Goal: Task Accomplishment & Management: Manage account settings

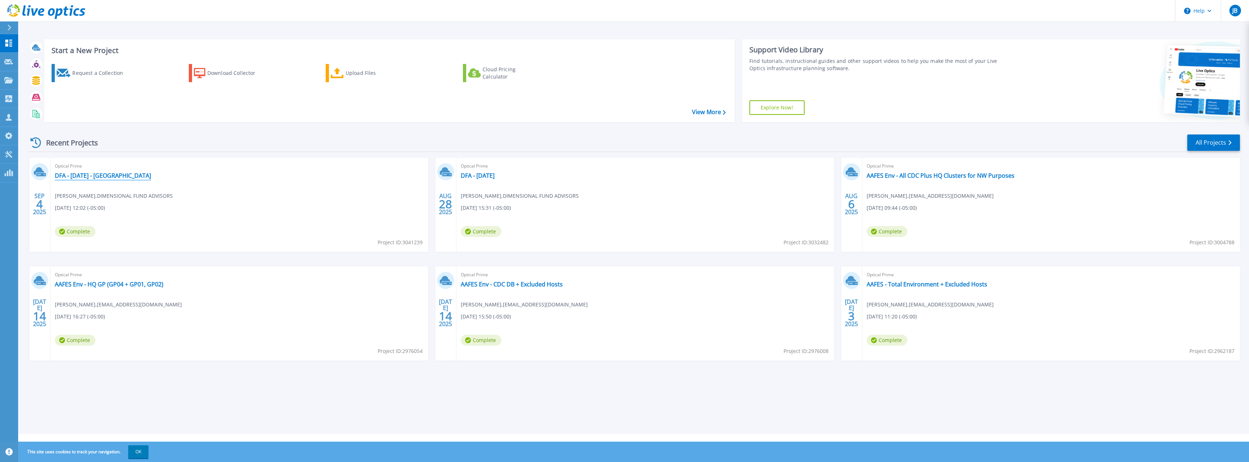
click at [107, 174] on link "DFA - [DATE] - [GEOGRAPHIC_DATA]" at bounding box center [103, 175] width 96 height 7
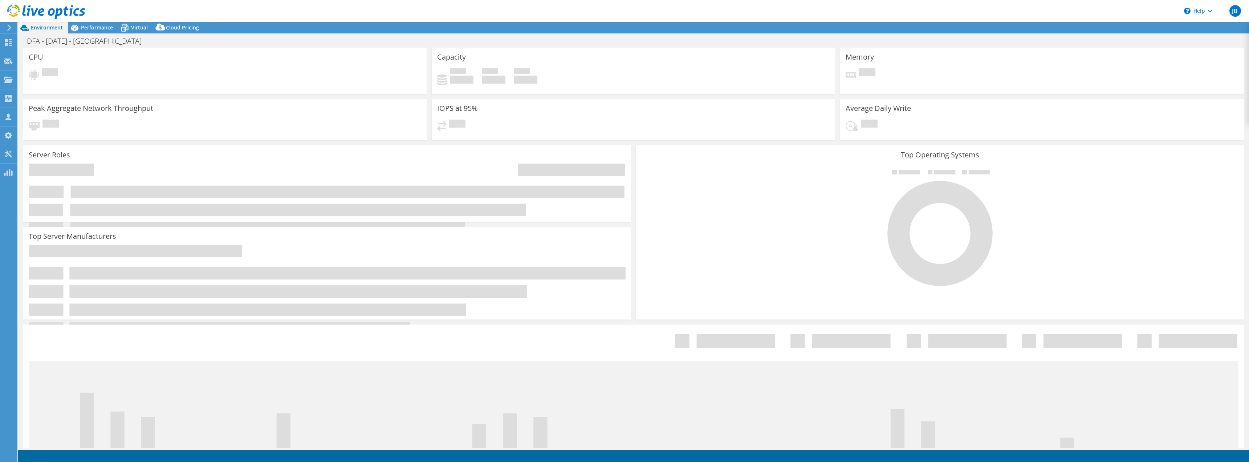
select select "USD"
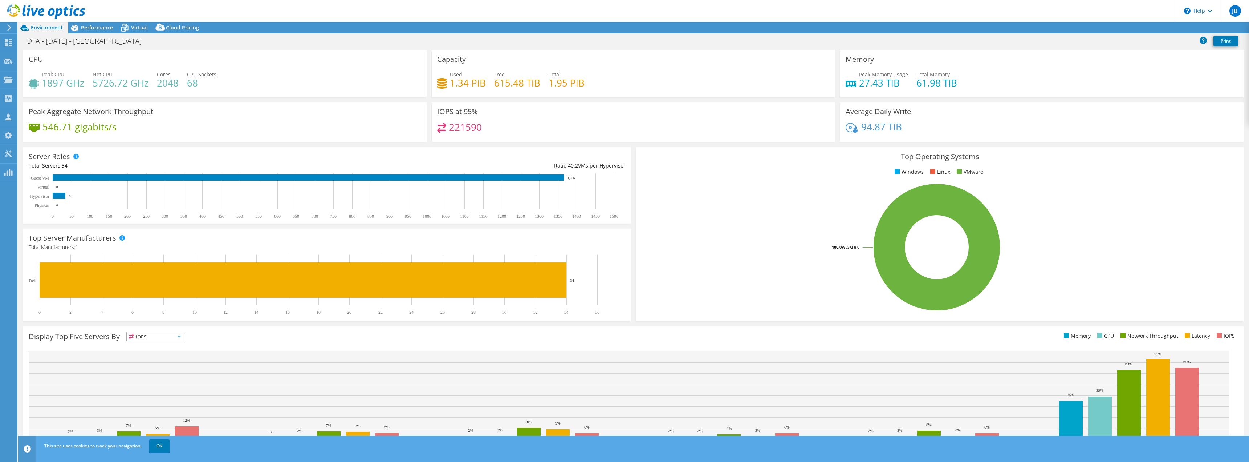
click at [109, 27] on span "Performance" at bounding box center [97, 27] width 32 height 7
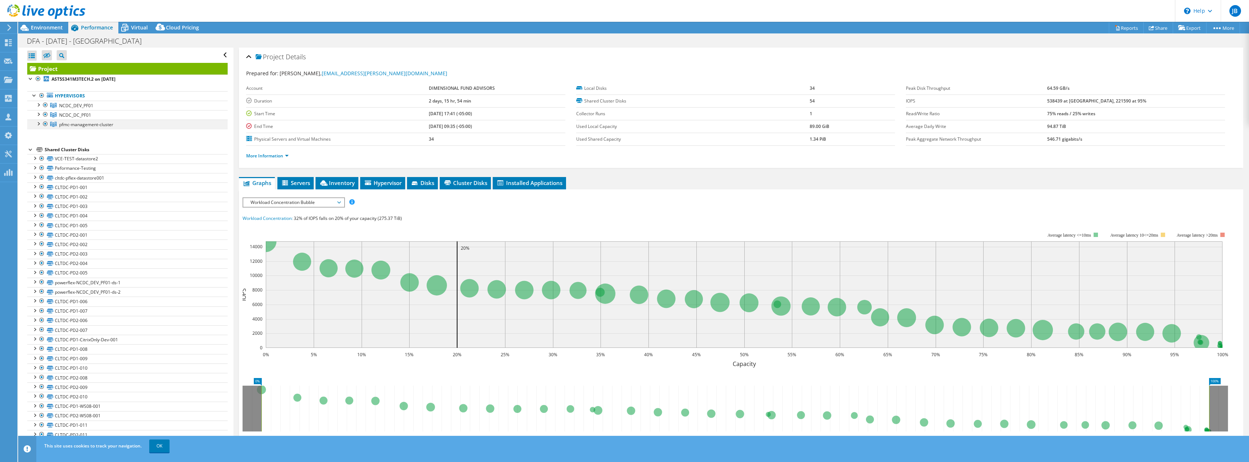
click at [44, 125] on div at bounding box center [45, 123] width 7 height 9
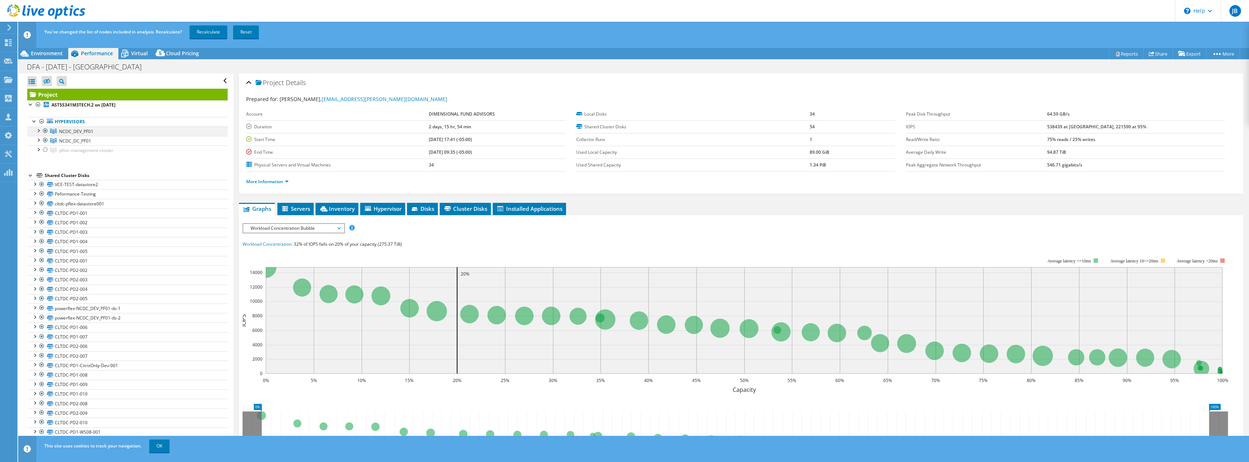
click at [39, 131] on div at bounding box center [37, 129] width 7 height 7
click at [38, 133] on div at bounding box center [37, 129] width 7 height 7
click at [38, 140] on div at bounding box center [37, 139] width 7 height 7
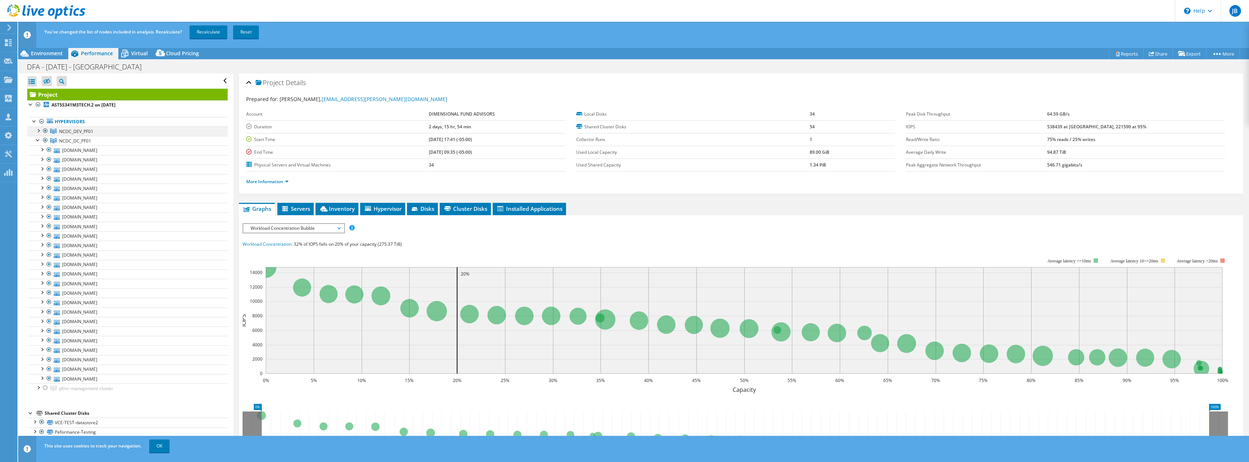
click at [41, 130] on div at bounding box center [37, 129] width 7 height 7
click at [37, 130] on div at bounding box center [37, 129] width 7 height 7
click at [38, 139] on div at bounding box center [37, 139] width 7 height 7
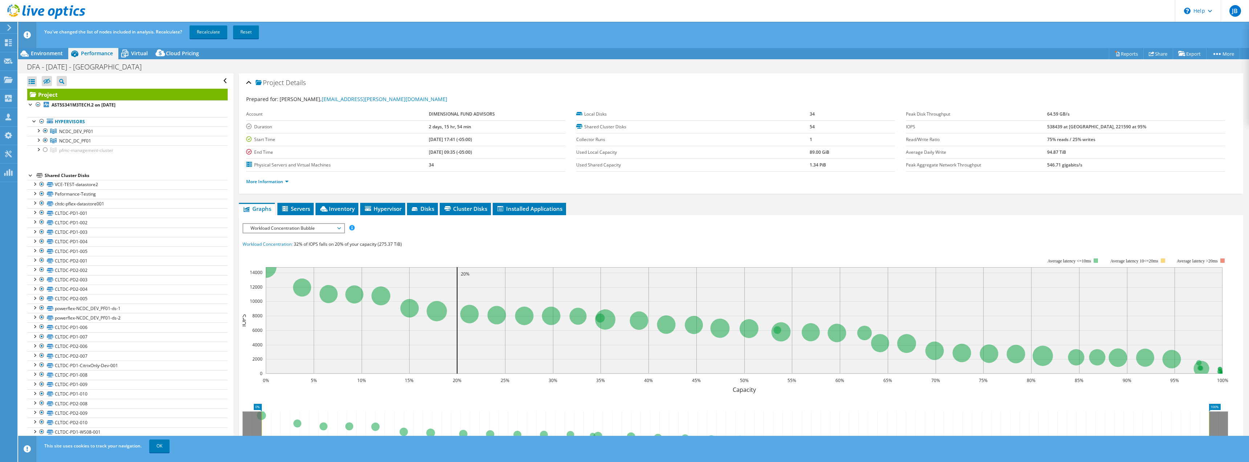
click at [210, 25] on div "You've changed the list of nodes included in analysis. Recalculate? Recalculate…" at bounding box center [646, 32] width 1209 height 20
click at [214, 33] on link "Recalculate" at bounding box center [209, 31] width 38 height 13
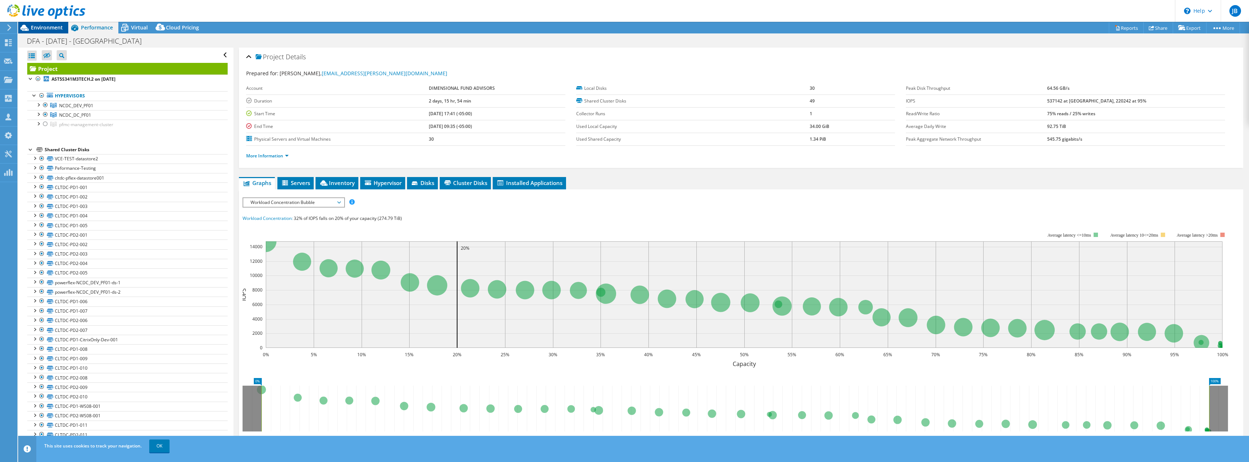
click at [52, 25] on span "Environment" at bounding box center [47, 27] width 32 height 7
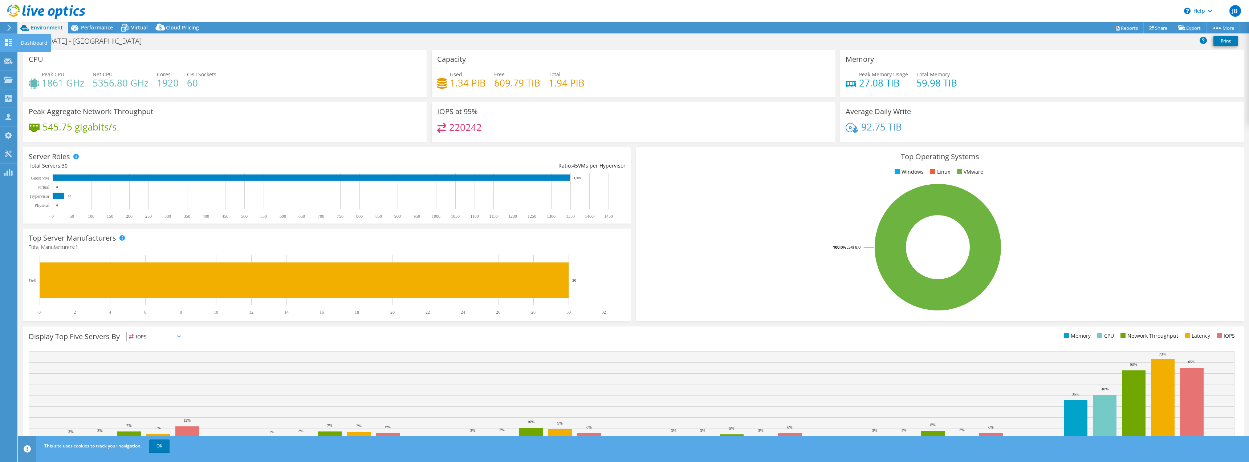
click at [7, 46] on div at bounding box center [8, 44] width 9 height 8
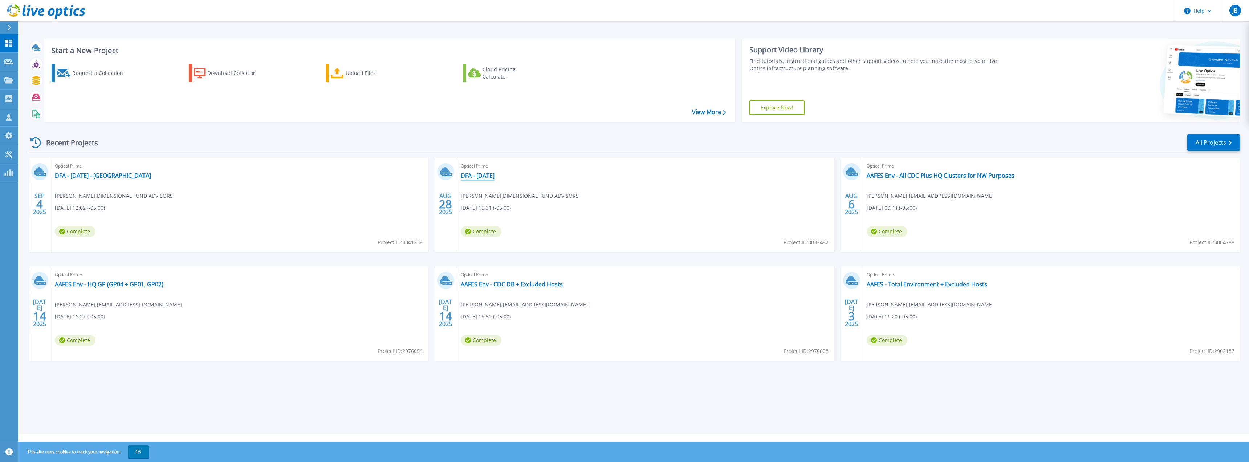
click at [482, 175] on link "DFA - 8-28-2025" at bounding box center [478, 175] width 34 height 7
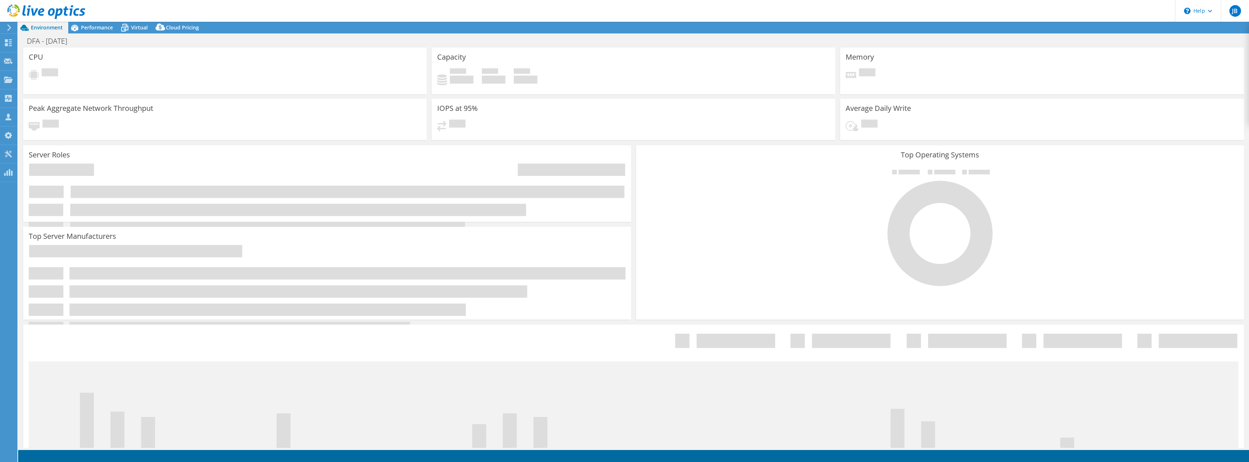
select select "USD"
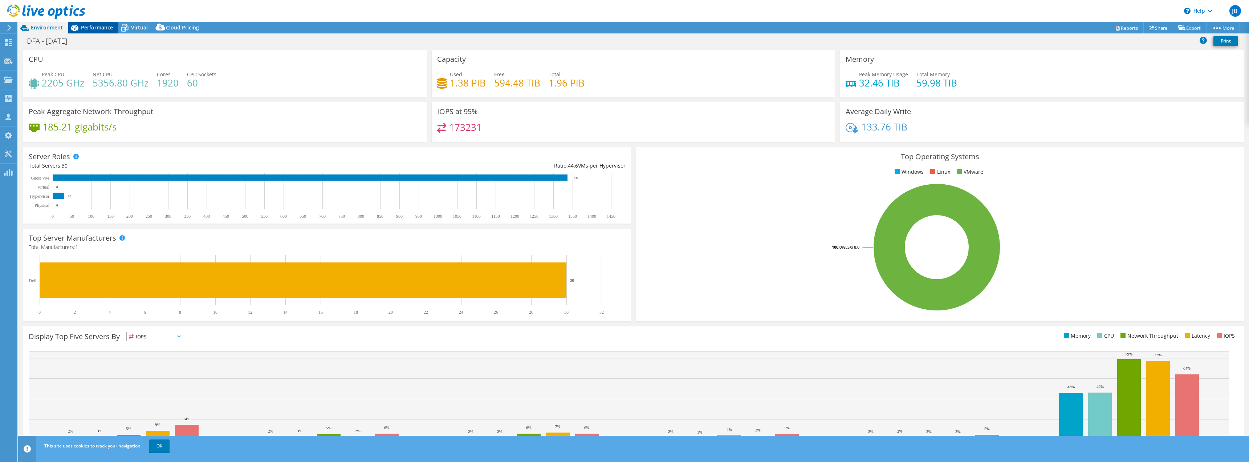
click at [110, 28] on span "Performance" at bounding box center [97, 27] width 32 height 7
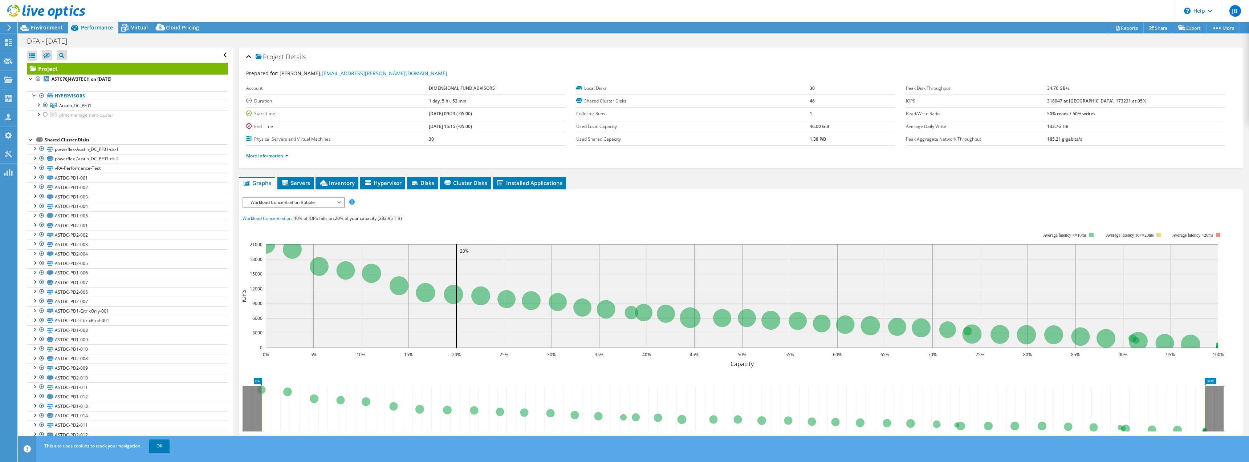
drag, startPoint x: 54, startPoint y: 25, endPoint x: 114, endPoint y: 34, distance: 60.2
click at [54, 25] on span "Environment" at bounding box center [47, 27] width 32 height 7
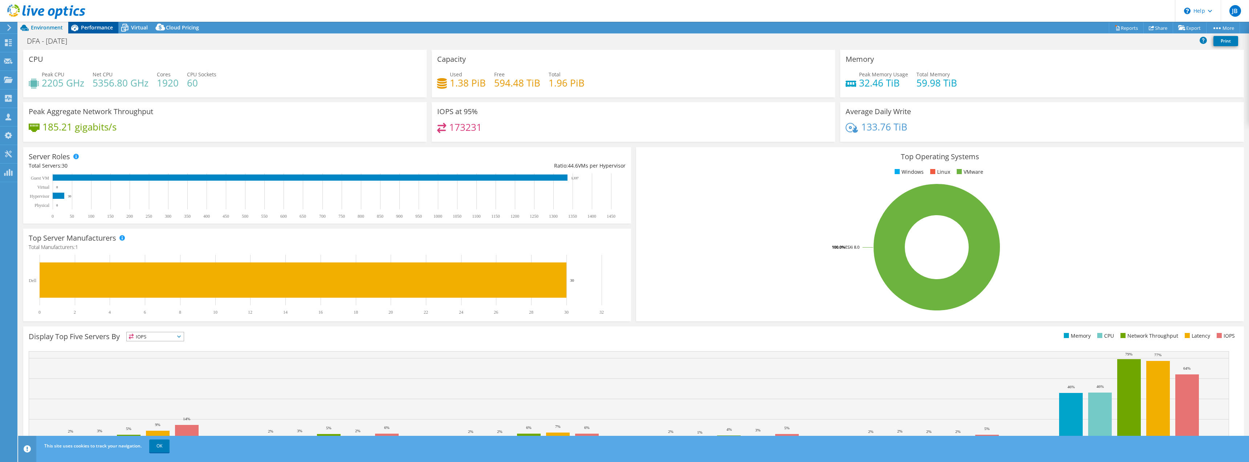
click at [105, 25] on span "Performance" at bounding box center [97, 27] width 32 height 7
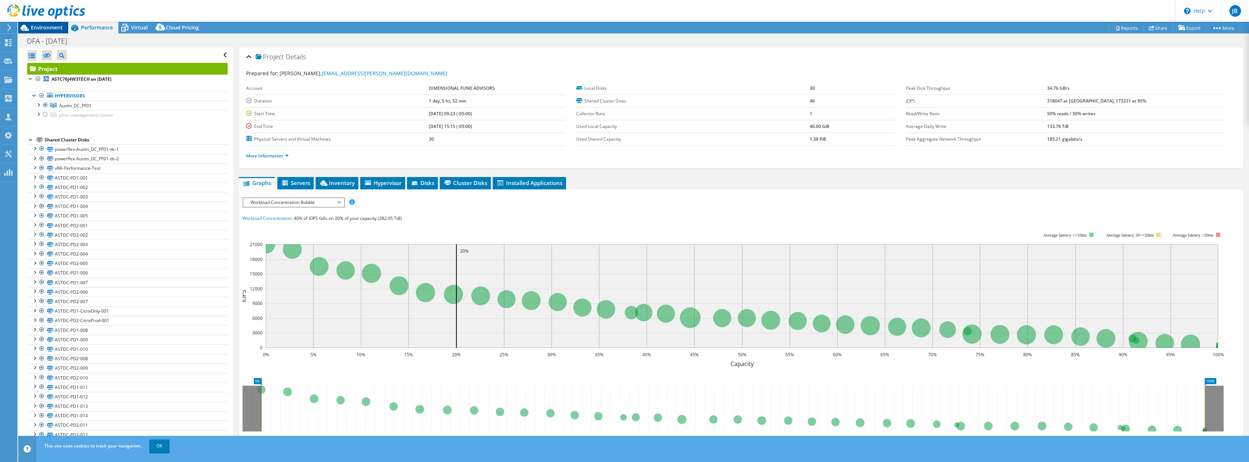
click at [56, 28] on span "Environment" at bounding box center [47, 27] width 32 height 7
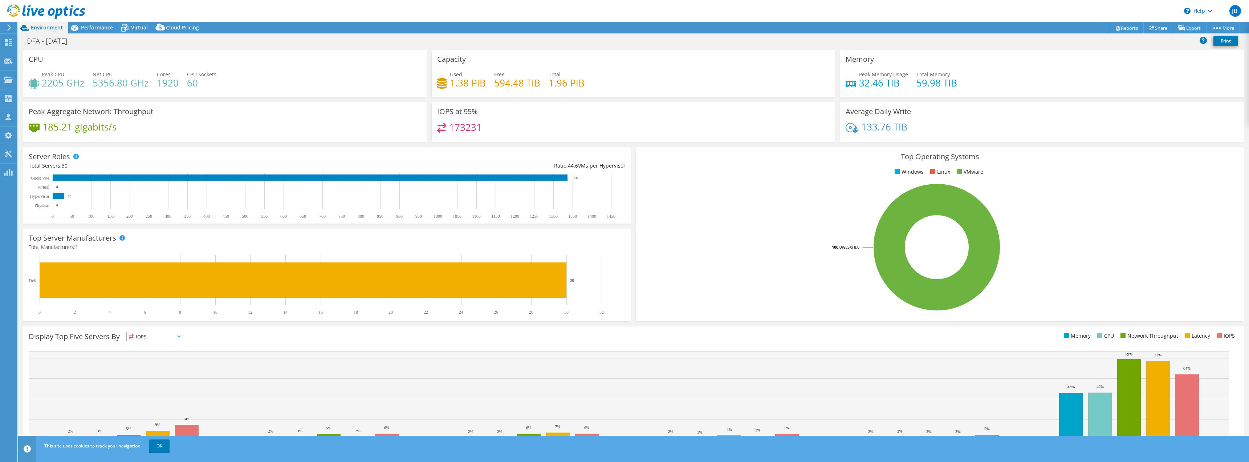
click at [129, 20] on header "JB Channel Partner Jason Bixler jason.bixler@ahead.com Ahead My Profile Log Out…" at bounding box center [624, 11] width 1249 height 22
click at [141, 27] on span "Virtual" at bounding box center [139, 27] width 17 height 7
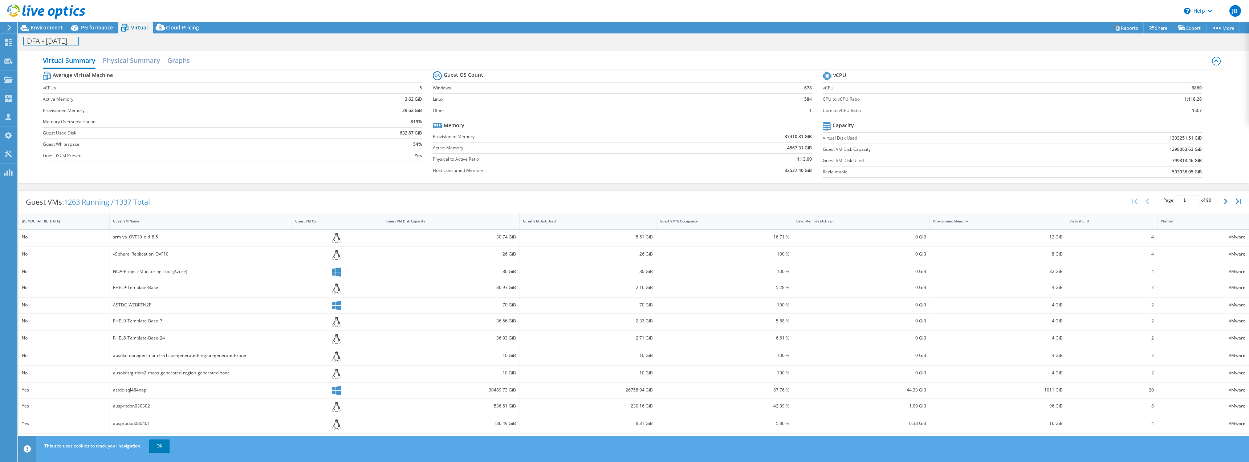
click at [74, 44] on h1 "DFA - 8-28-2025" at bounding box center [51, 41] width 55 height 8
click at [78, 41] on h1 "DFA - 8-28-2025" at bounding box center [51, 41] width 55 height 8
click at [158, 40] on link at bounding box center [163, 40] width 10 height 9
drag, startPoint x: 1174, startPoint y: 137, endPoint x: 1167, endPoint y: 137, distance: 6.9
click at [1170, 137] on b "1303251.51 GiB" at bounding box center [1186, 137] width 32 height 7
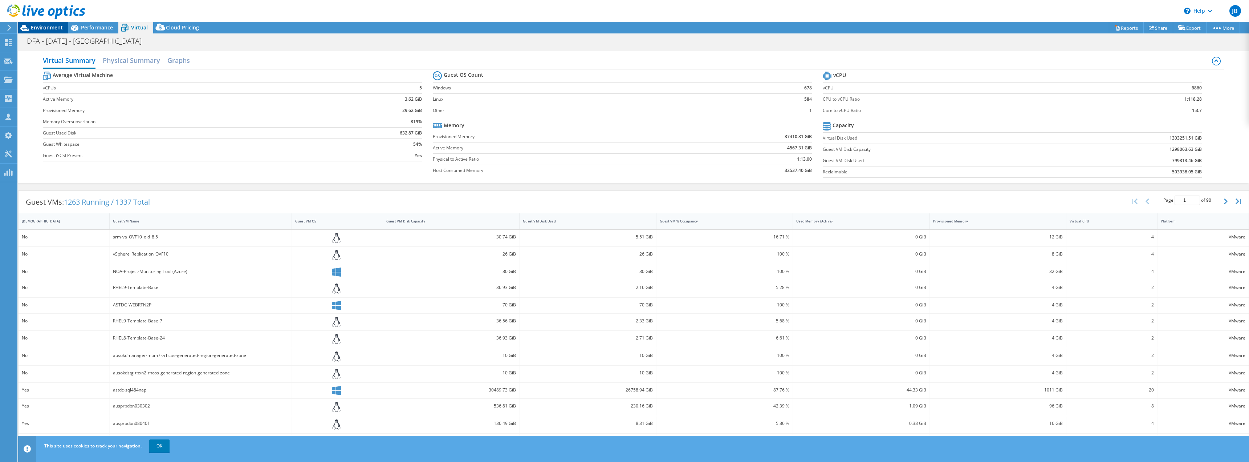
click at [49, 25] on span "Environment" at bounding box center [47, 27] width 32 height 7
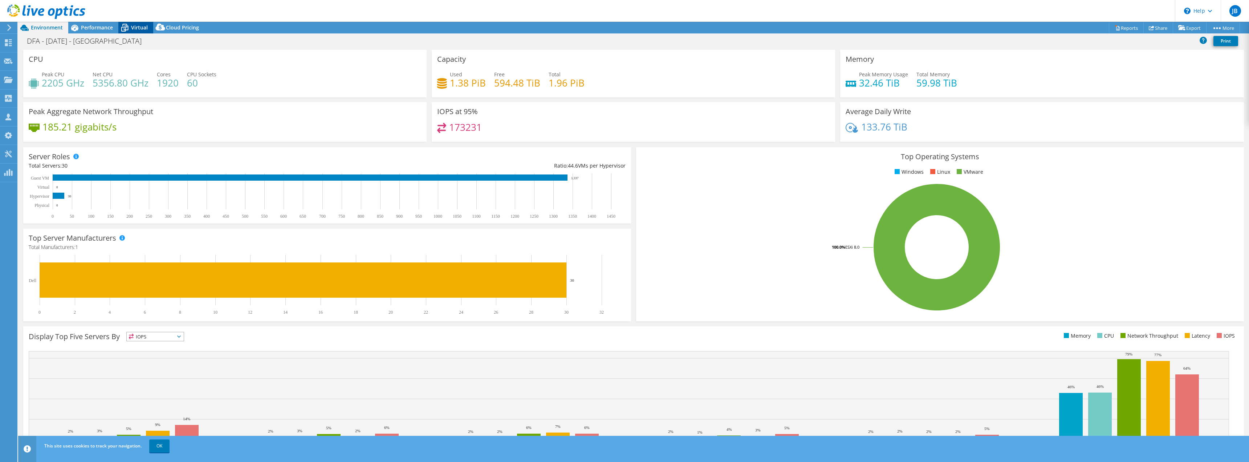
click at [127, 26] on icon at bounding box center [124, 28] width 7 height 6
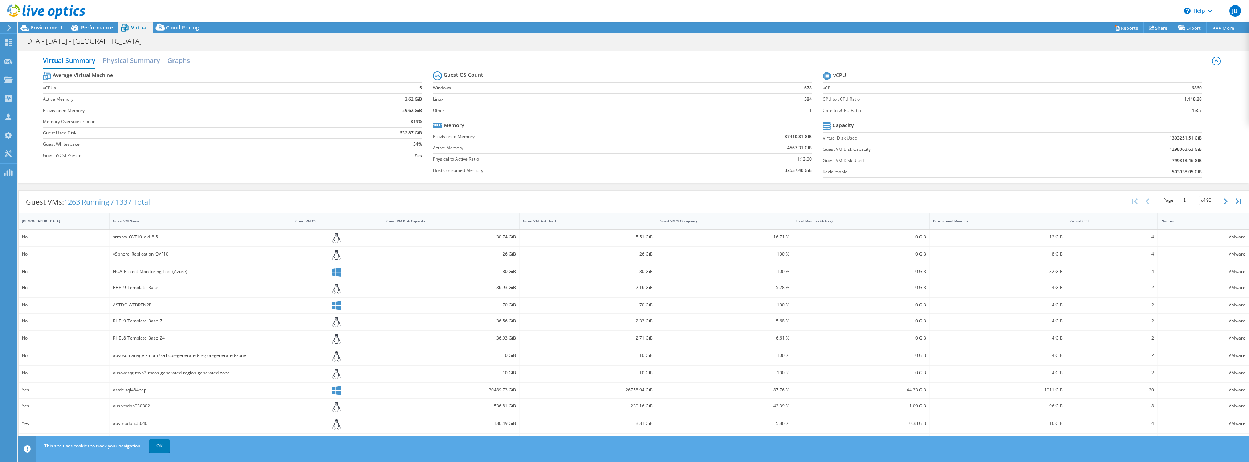
click at [344, 176] on div "Average Virtual Machine vCPUs 5 Active Memory 3.62 GiB Provisioned Memory 29.62…" at bounding box center [634, 125] width 1182 height 112
click at [171, 59] on h2 "Graphs" at bounding box center [178, 61] width 23 height 16
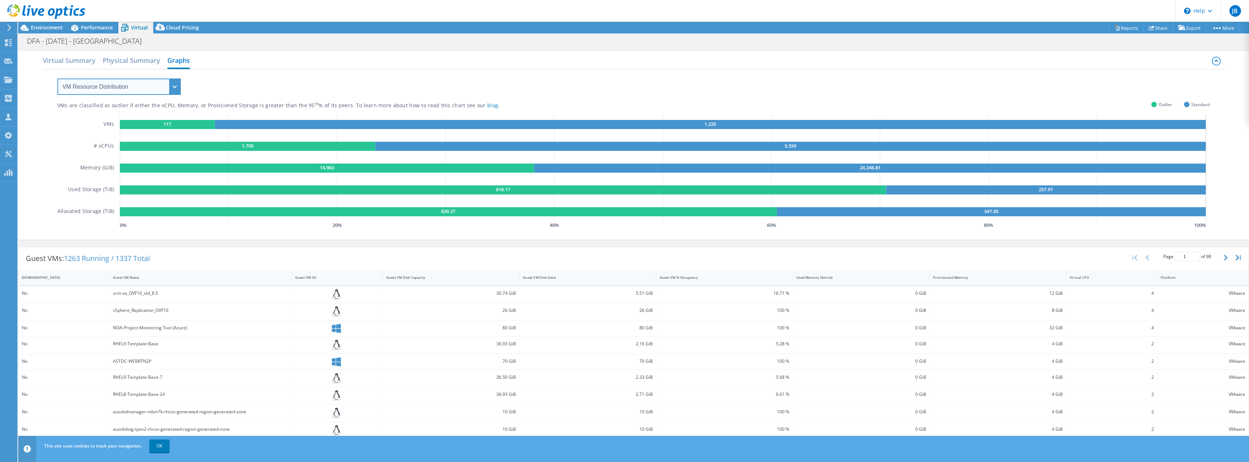
click at [176, 87] on select "VM Resource Distribution Provisioning Contrast Over Provisioning" at bounding box center [118, 86] width 123 height 16
select select "Over Provisioning"
click at [57, 78] on select "VM Resource Distribution Provisioning Contrast Over Provisioning" at bounding box center [118, 86] width 123 height 16
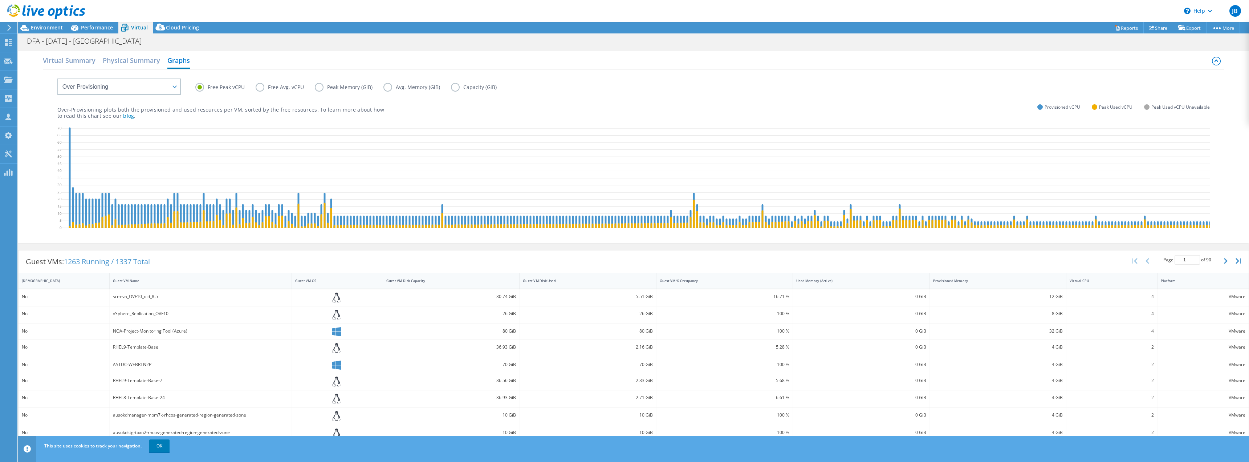
click at [317, 87] on label "Peak Memory (GiB)" at bounding box center [349, 87] width 69 height 9
click at [0, 0] on input "Peak Memory (GiB)" at bounding box center [0, 0] width 0 height 0
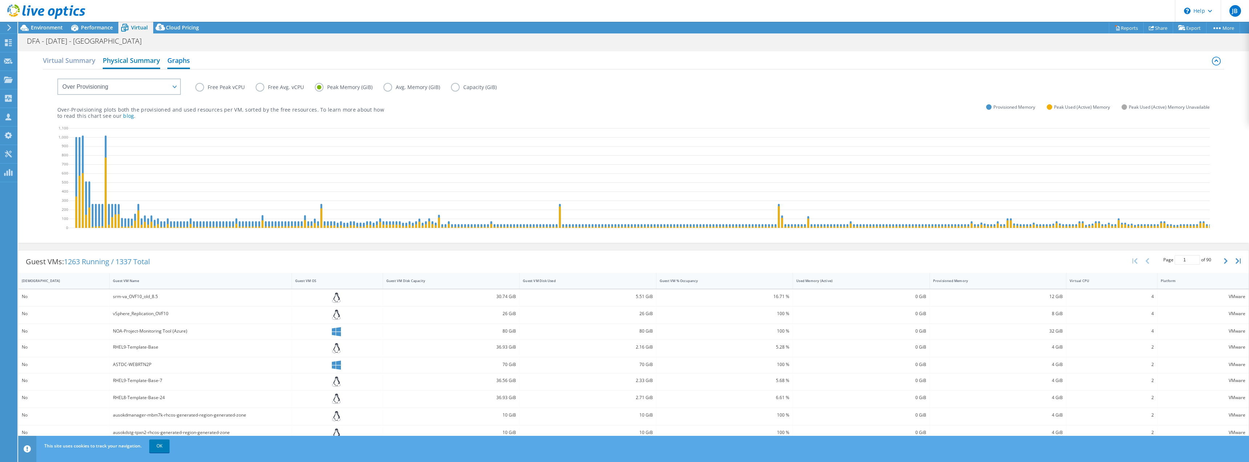
click at [158, 59] on h2 "Physical Summary" at bounding box center [131, 61] width 57 height 16
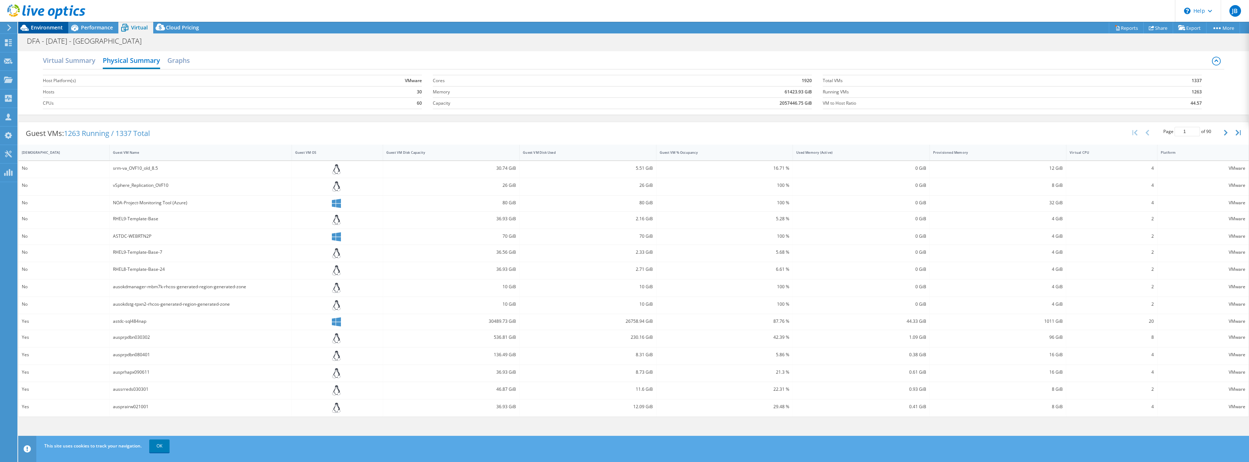
drag, startPoint x: 36, startPoint y: 29, endPoint x: 42, endPoint y: 32, distance: 6.8
click at [36, 29] on span "Environment" at bounding box center [47, 27] width 32 height 7
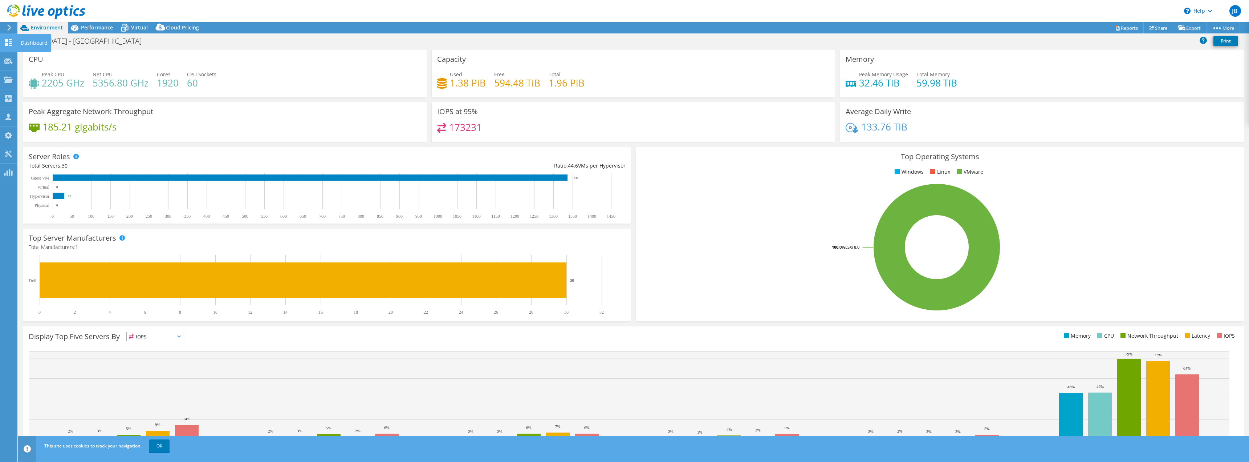
click at [8, 41] on icon at bounding box center [8, 42] width 9 height 7
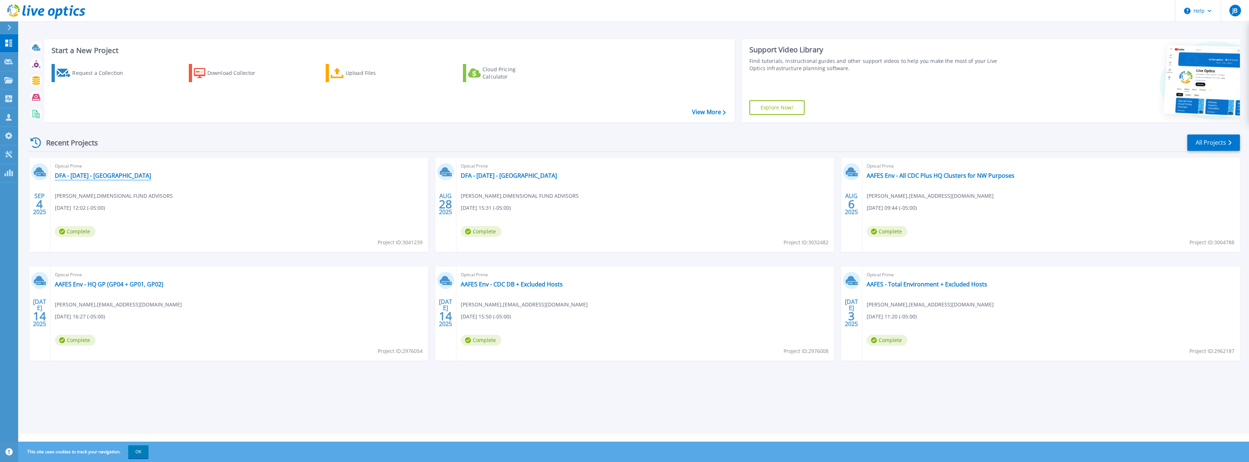
click at [109, 174] on link "DFA - [DATE] - [GEOGRAPHIC_DATA]" at bounding box center [103, 175] width 96 height 7
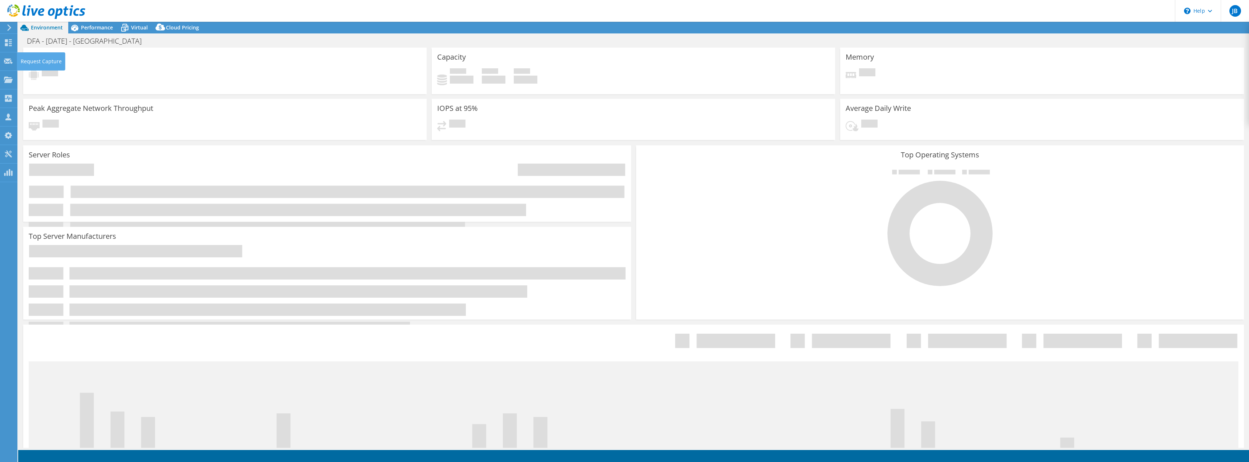
select select "USD"
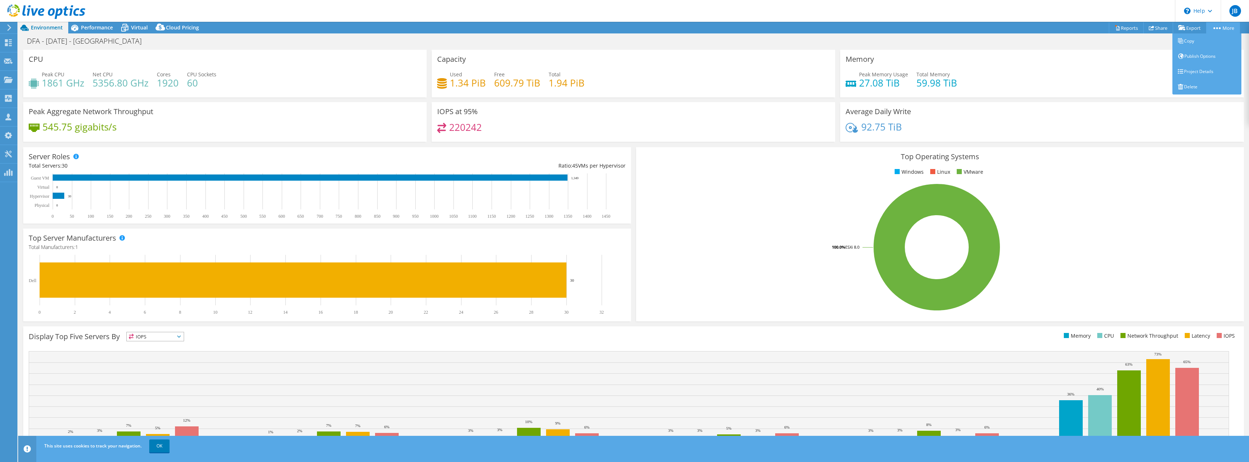
click at [1225, 29] on link "More" at bounding box center [1223, 27] width 34 height 11
click at [1190, 42] on link "Copy" at bounding box center [1207, 40] width 69 height 15
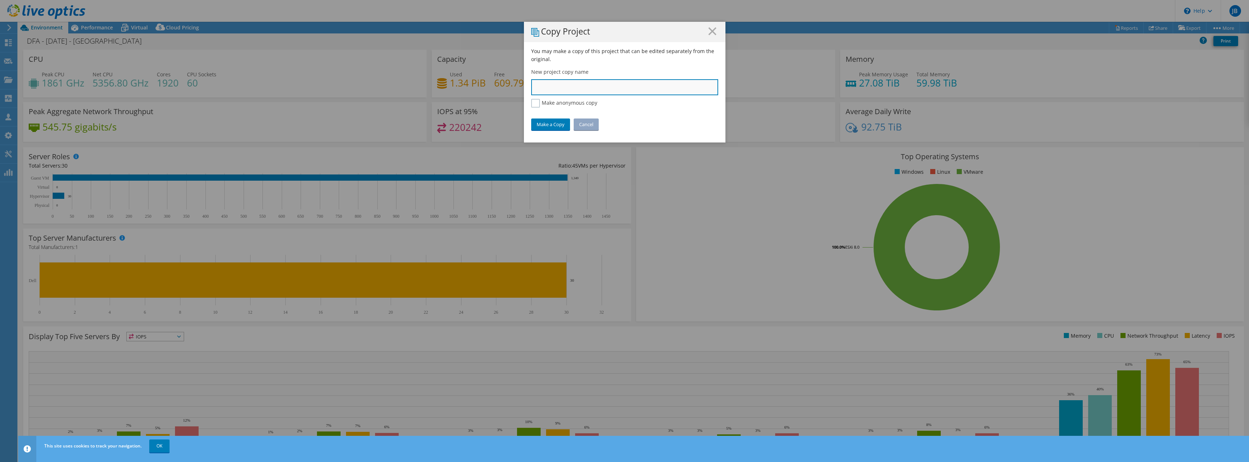
click at [547, 88] on input "text" at bounding box center [624, 87] width 187 height 16
type input "DFA - [DATE] - [GEOGRAPHIC_DATA] (Prod)"
click at [552, 126] on link "Make a Copy" at bounding box center [550, 124] width 39 height 12
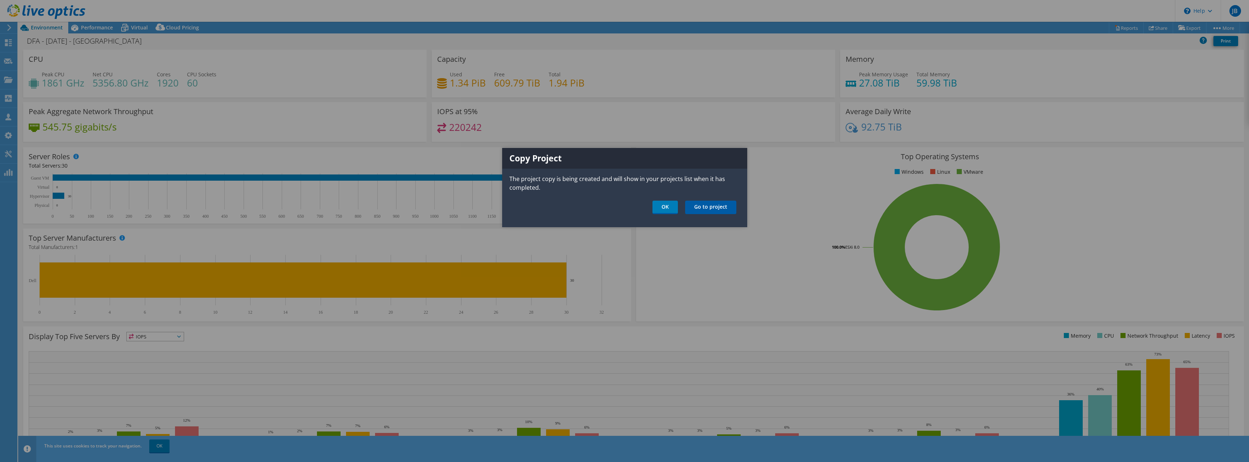
click at [706, 210] on link "Go to project" at bounding box center [710, 206] width 51 height 13
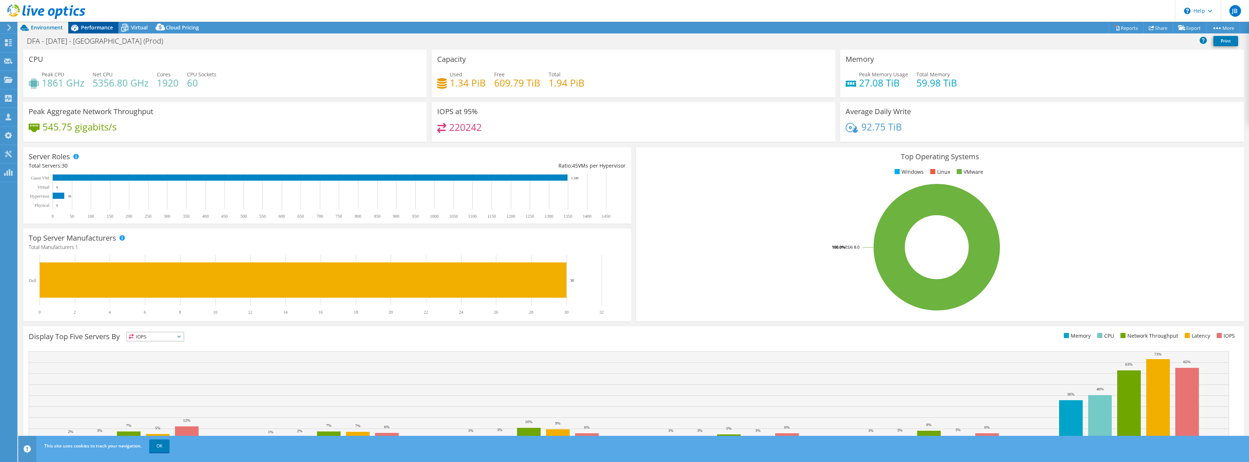
click at [102, 28] on span "Performance" at bounding box center [97, 27] width 32 height 7
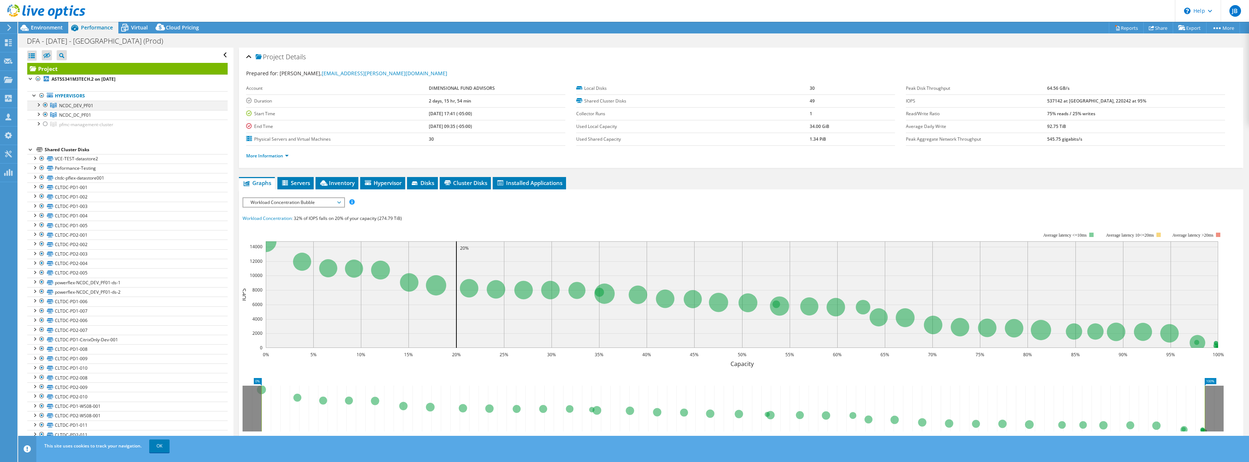
click at [45, 103] on div at bounding box center [45, 105] width 7 height 9
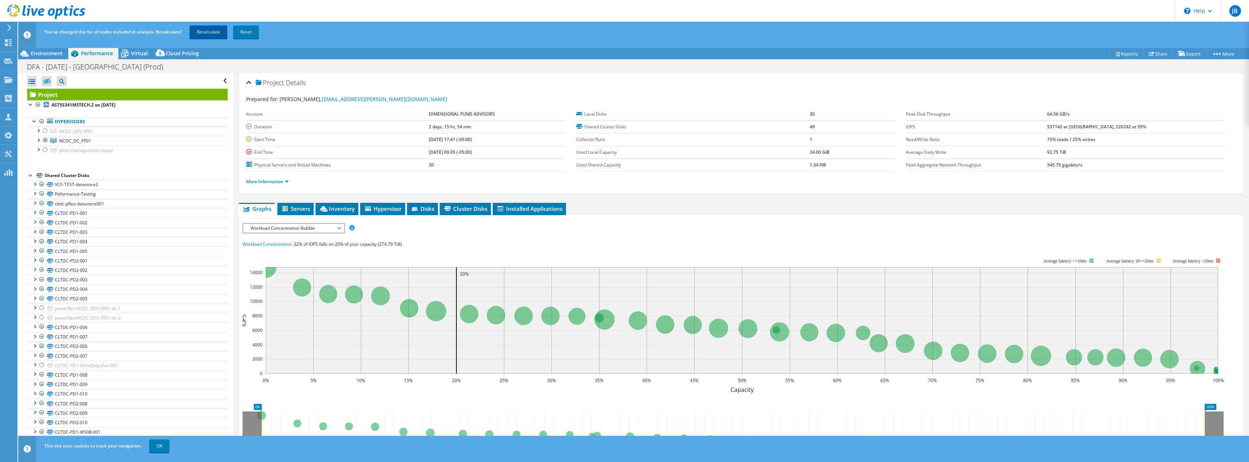
click at [214, 35] on link "Recalculate" at bounding box center [209, 31] width 38 height 13
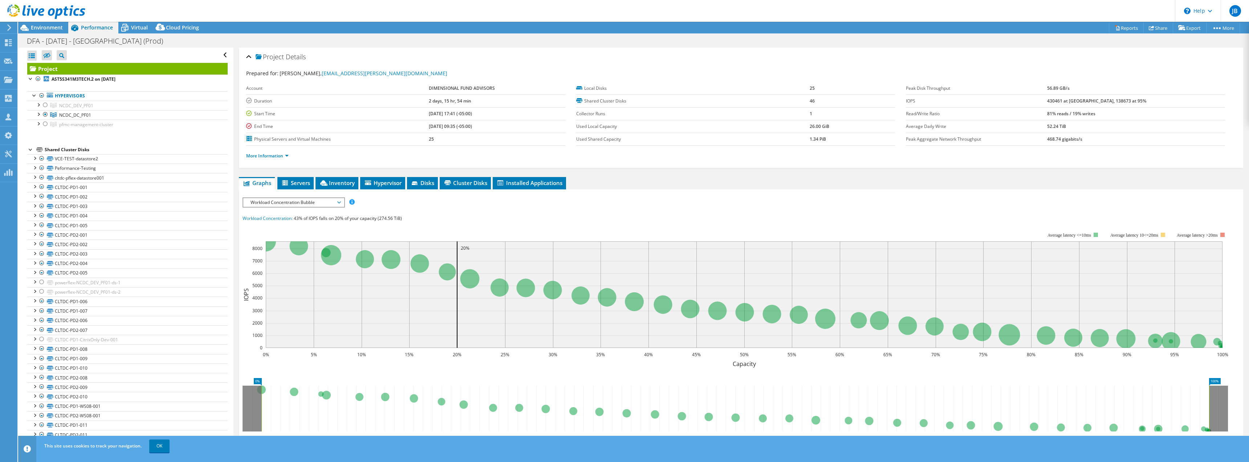
click at [962, 43] on div "DFA - 8-28-2025 - Charlotte (Prod) Print" at bounding box center [633, 40] width 1231 height 13
click at [143, 23] on div "Virtual" at bounding box center [135, 28] width 35 height 12
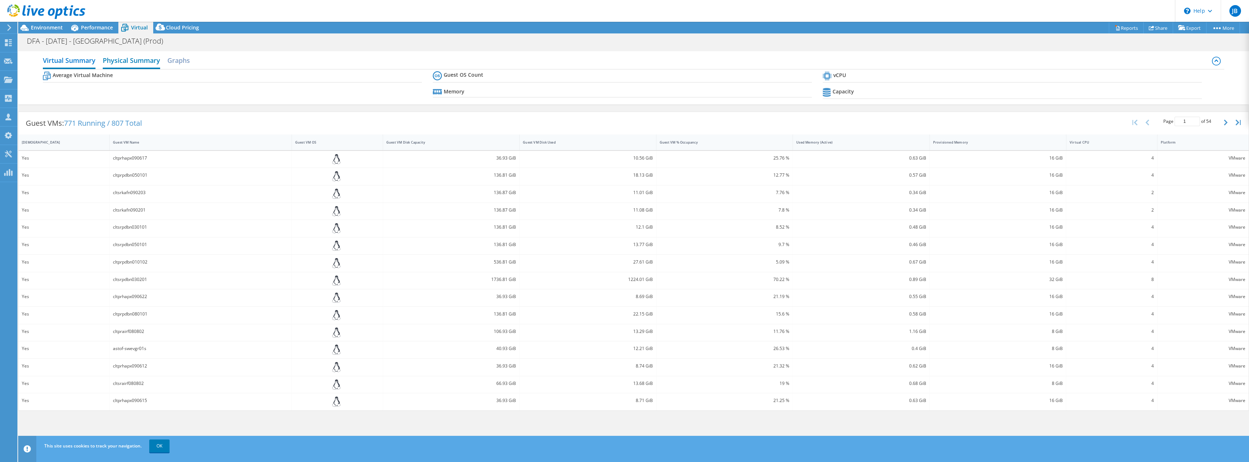
click at [129, 60] on h2 "Physical Summary" at bounding box center [131, 61] width 57 height 16
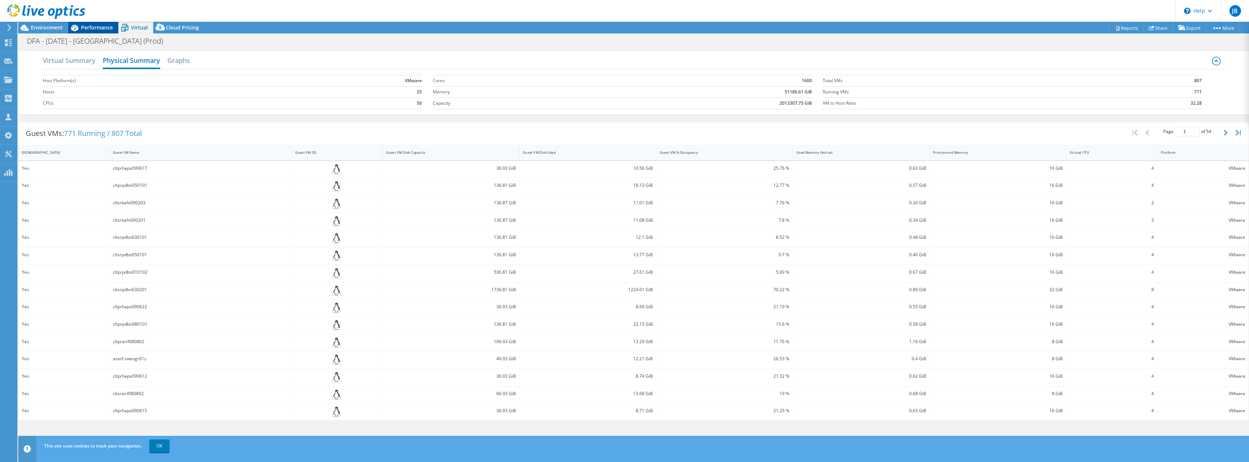
click at [100, 27] on span "Performance" at bounding box center [97, 27] width 32 height 7
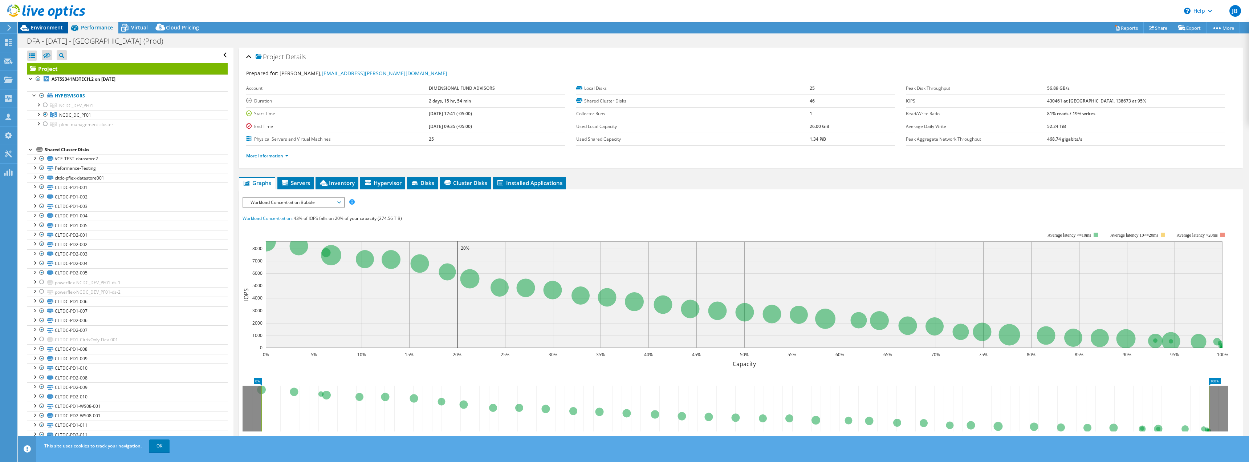
click at [36, 30] on span "Environment" at bounding box center [47, 27] width 32 height 7
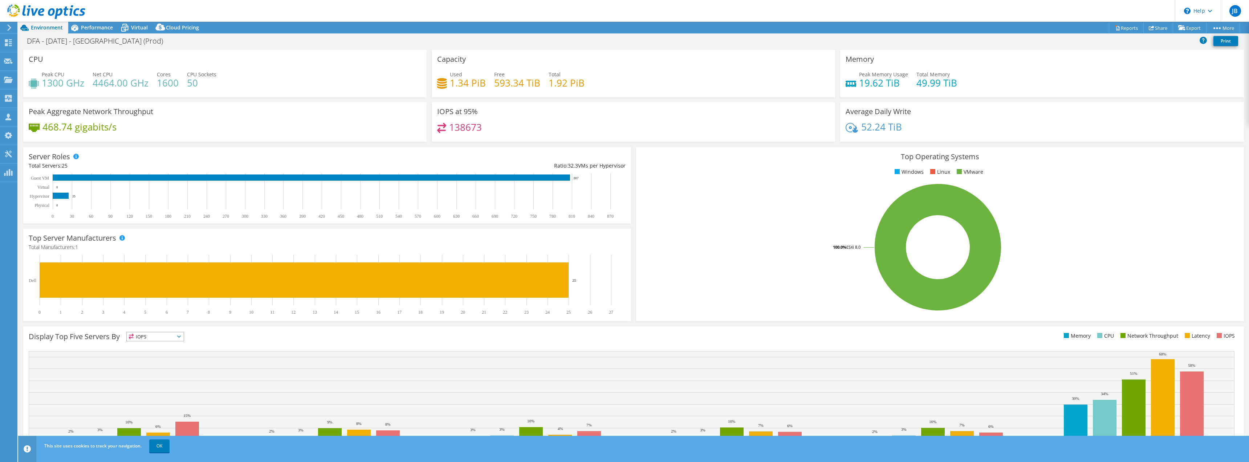
drag, startPoint x: 97, startPoint y: 24, endPoint x: 132, endPoint y: 40, distance: 38.4
click at [97, 24] on span "Performance" at bounding box center [97, 27] width 32 height 7
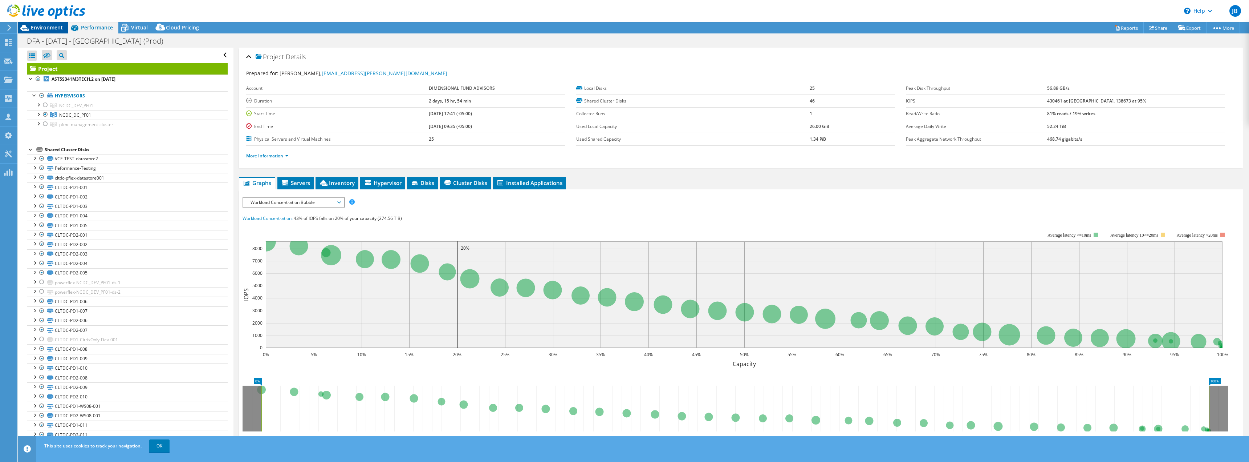
click at [54, 28] on span "Environment" at bounding box center [47, 27] width 32 height 7
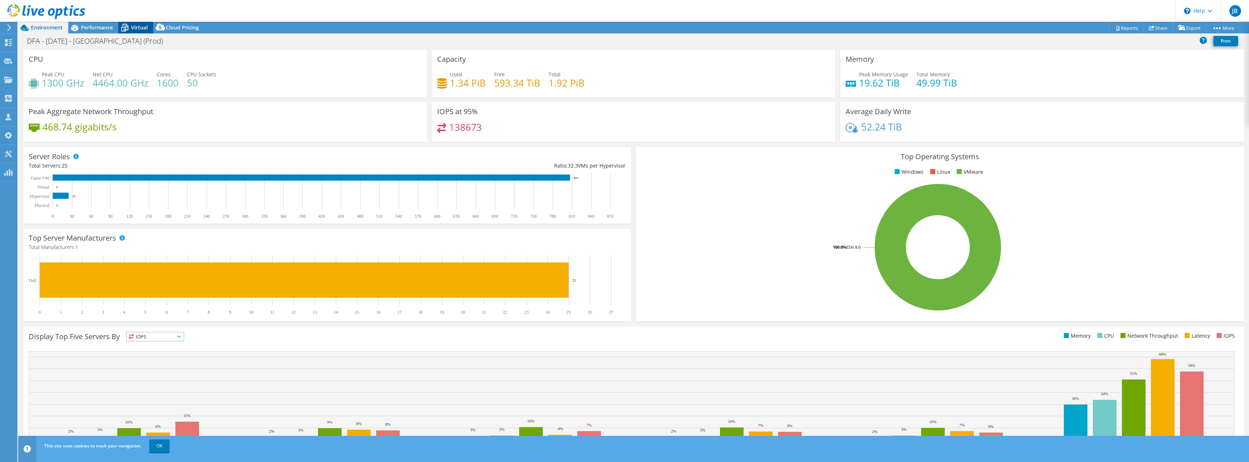
click at [134, 29] on span "Virtual" at bounding box center [139, 27] width 17 height 7
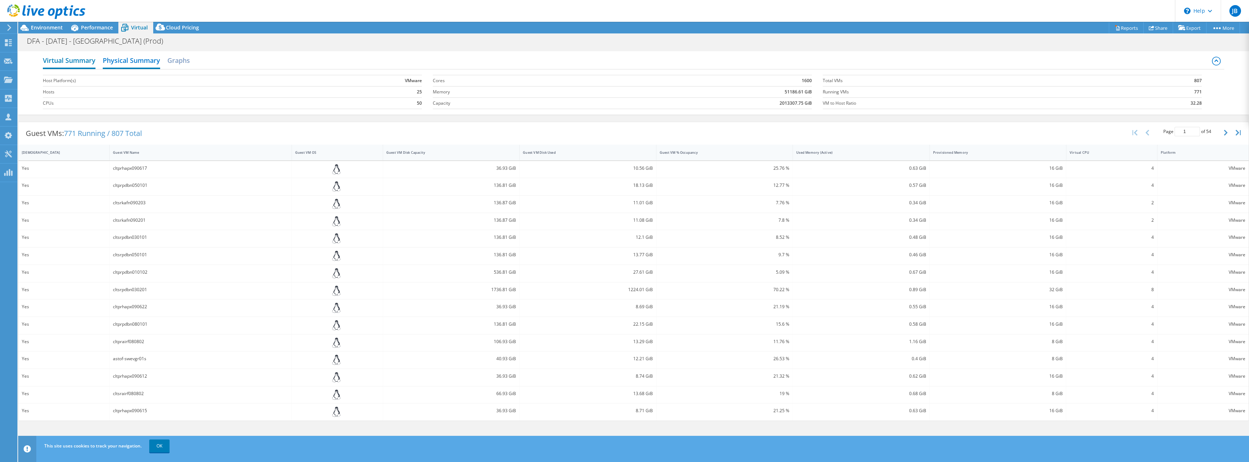
click at [75, 61] on h2 "Virtual Summary" at bounding box center [69, 61] width 53 height 16
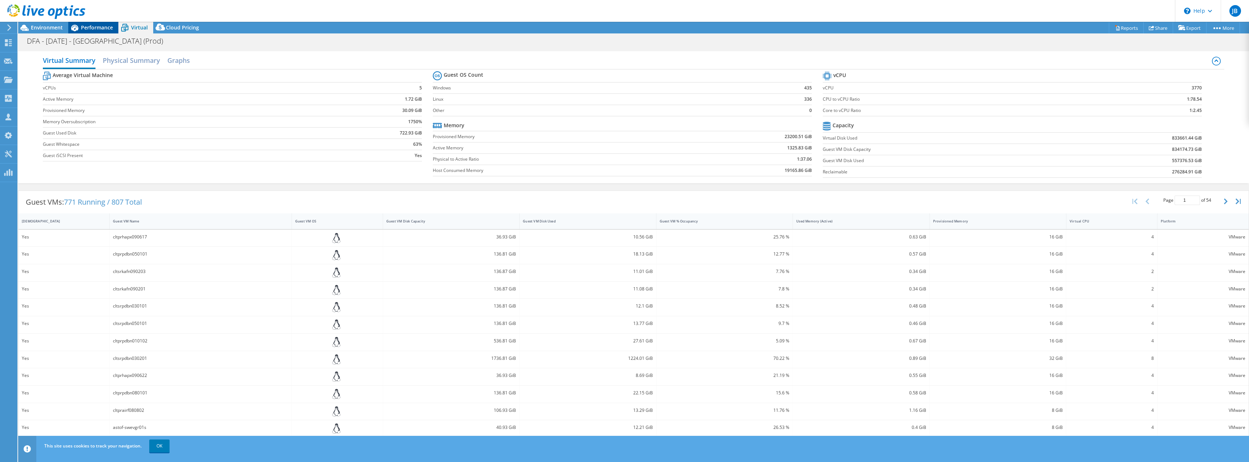
click at [90, 31] on span "Performance" at bounding box center [97, 27] width 32 height 7
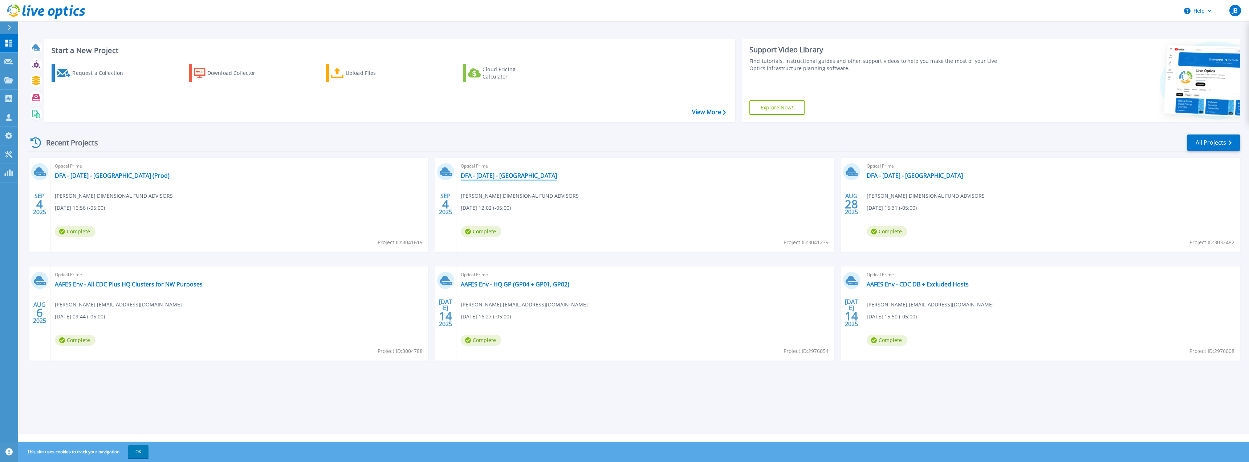
click at [523, 175] on link "DFA - [DATE] - [GEOGRAPHIC_DATA]" at bounding box center [509, 175] width 96 height 7
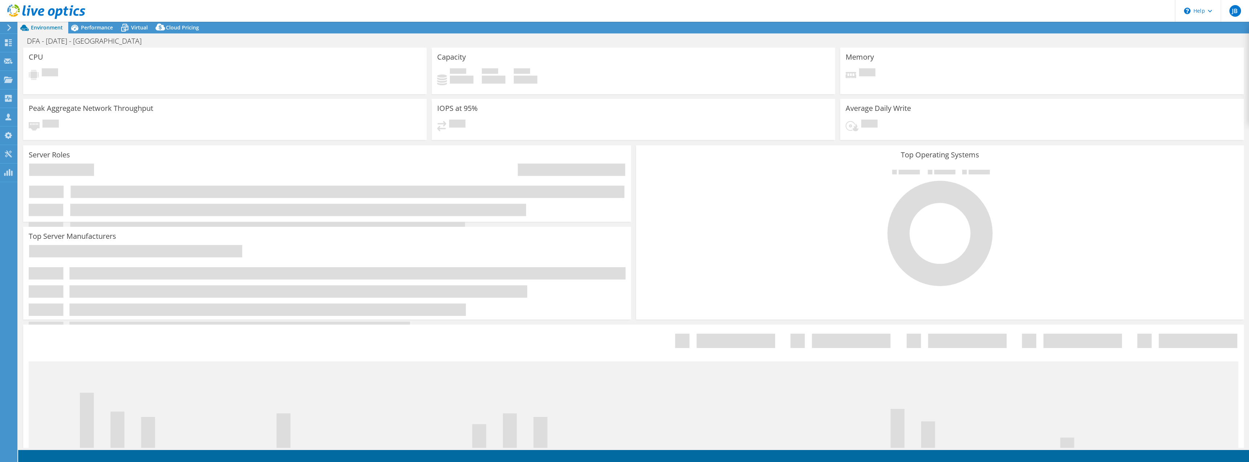
select select "USD"
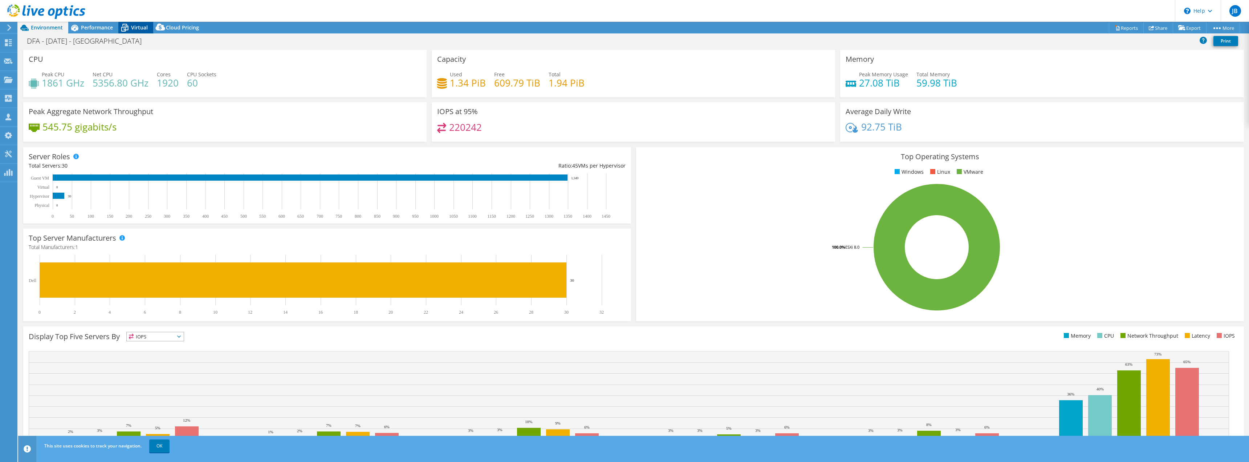
click at [135, 29] on span "Virtual" at bounding box center [139, 27] width 17 height 7
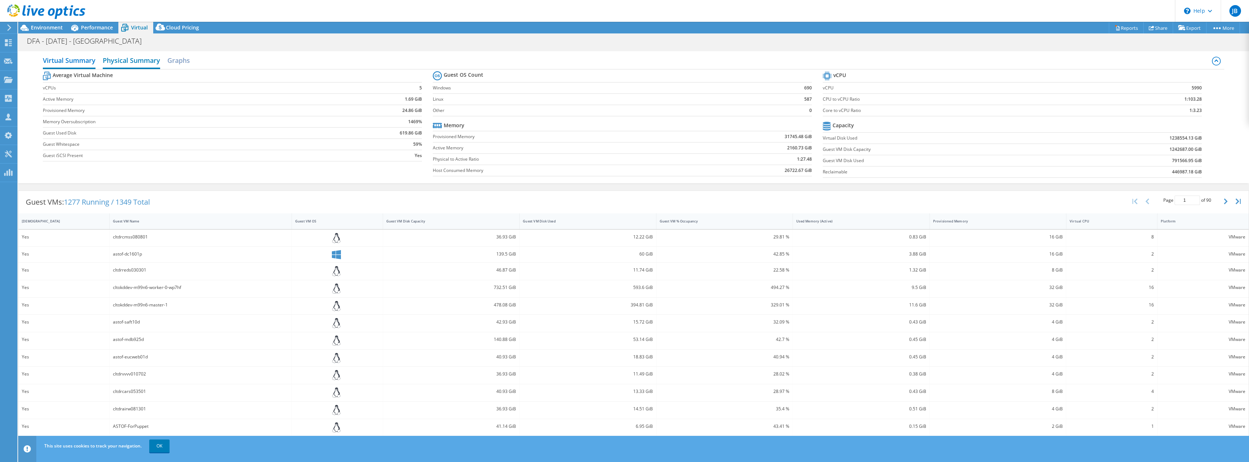
click at [131, 61] on h2 "Physical Summary" at bounding box center [131, 61] width 57 height 16
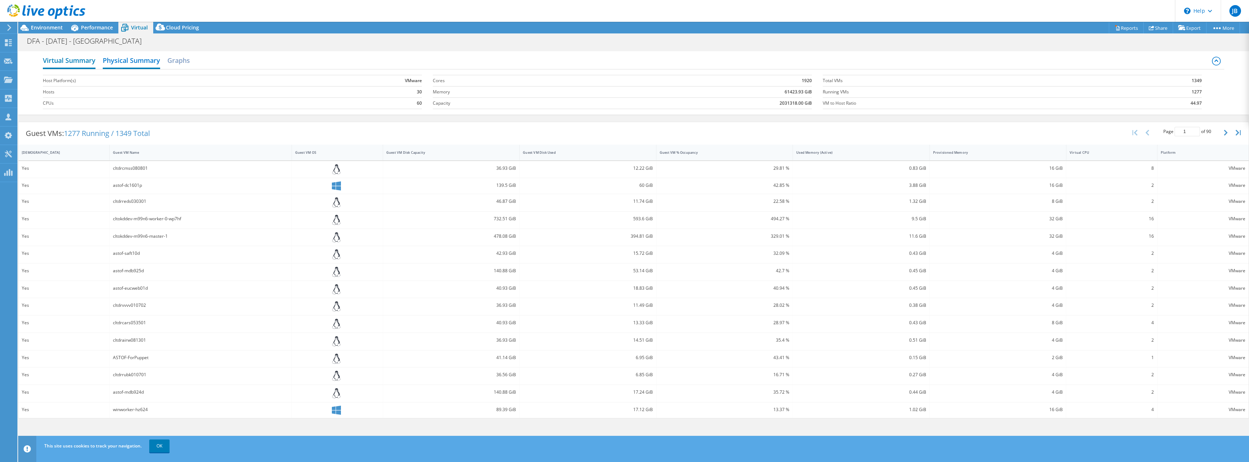
click at [85, 62] on h2 "Virtual Summary" at bounding box center [69, 61] width 53 height 16
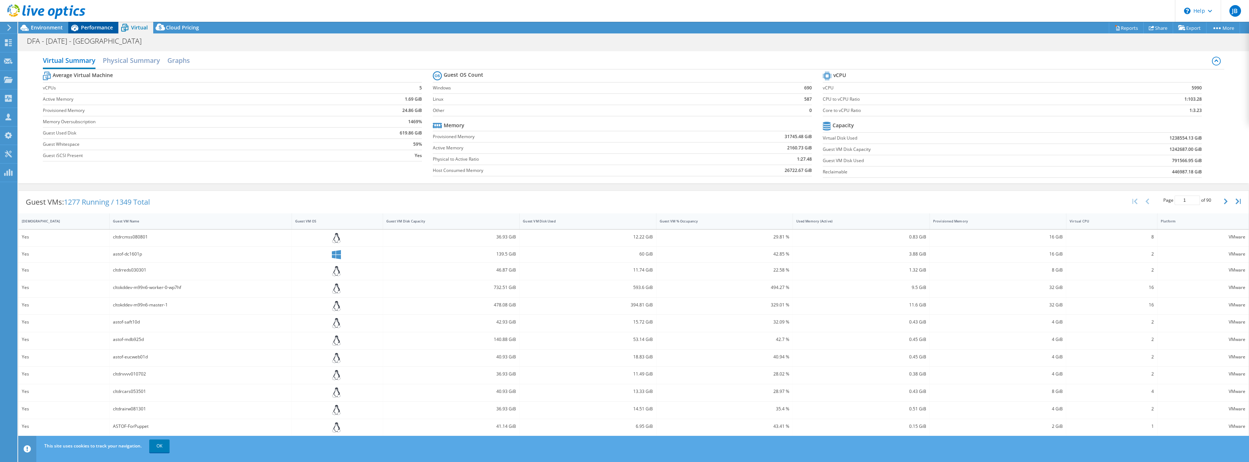
click at [94, 26] on span "Performance" at bounding box center [97, 27] width 32 height 7
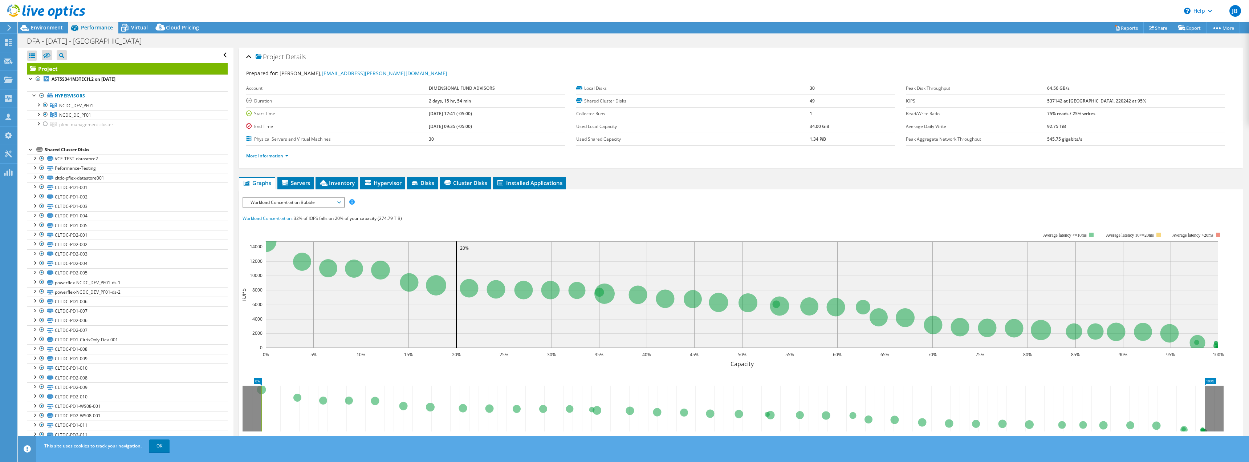
click at [272, 159] on li "More Information" at bounding box center [269, 156] width 47 height 8
click at [272, 157] on link "More Information" at bounding box center [267, 156] width 42 height 6
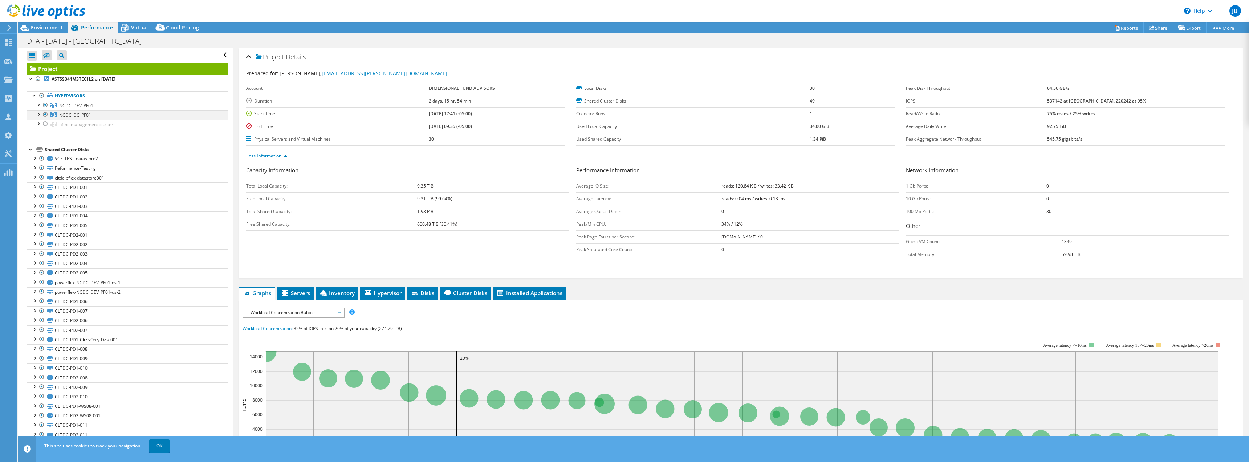
click at [45, 114] on div at bounding box center [45, 114] width 7 height 9
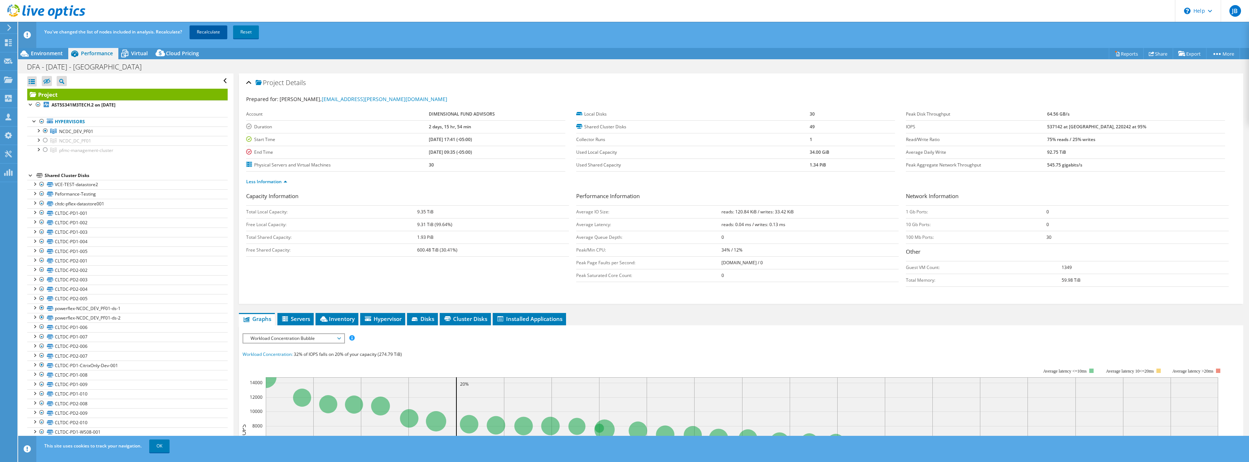
click at [219, 31] on link "Recalculate" at bounding box center [209, 31] width 38 height 13
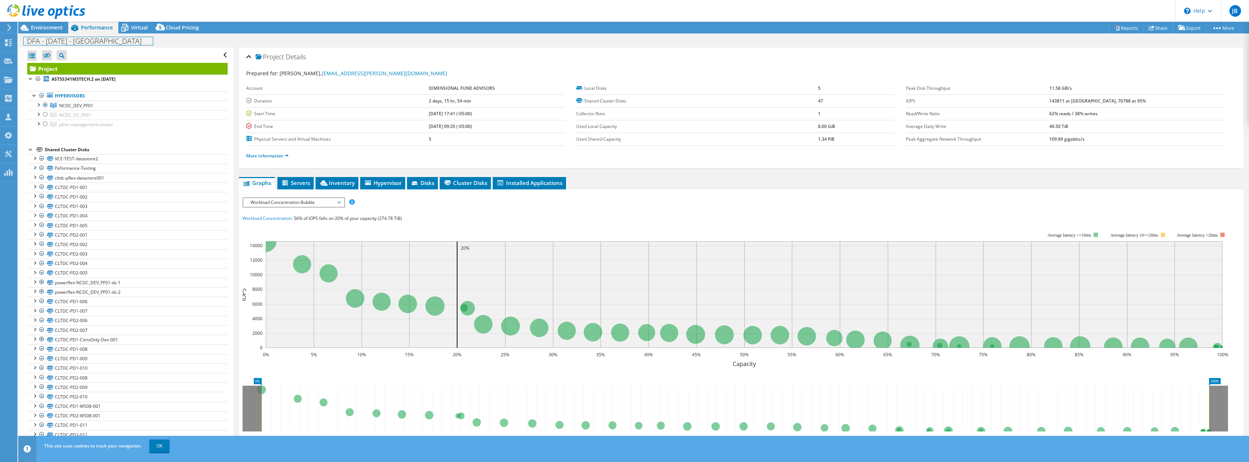
click at [102, 42] on h1 "DFA - 8-28-2025 - Charlotte" at bounding box center [88, 41] width 129 height 8
click at [116, 42] on h1 "DFA - 8-28-2025 - Charlotte" at bounding box center [88, 41] width 129 height 8
click at [161, 40] on link at bounding box center [166, 40] width 10 height 9
click at [142, 27] on span "Virtual" at bounding box center [139, 27] width 17 height 7
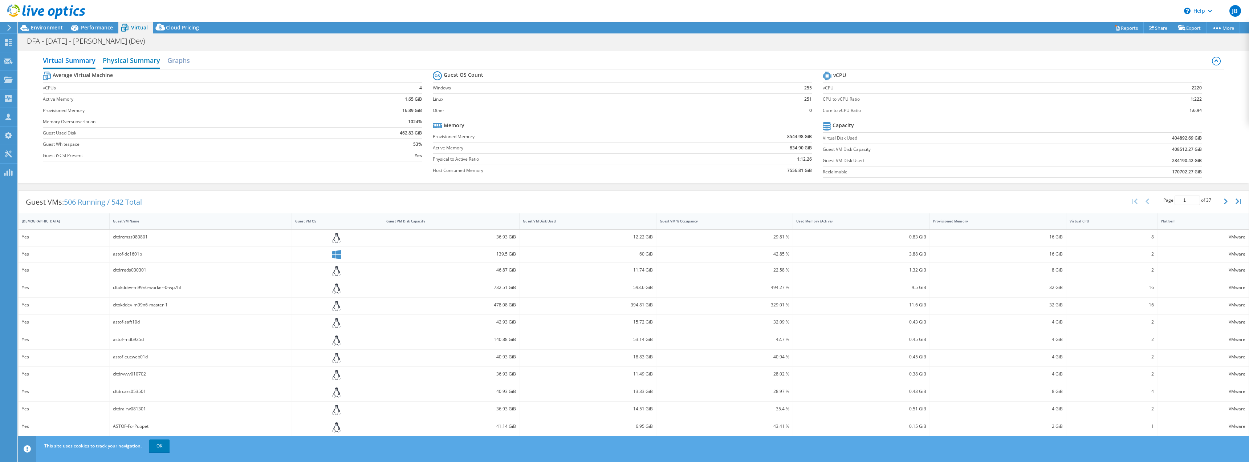
click at [120, 60] on h2 "Physical Summary" at bounding box center [131, 61] width 57 height 16
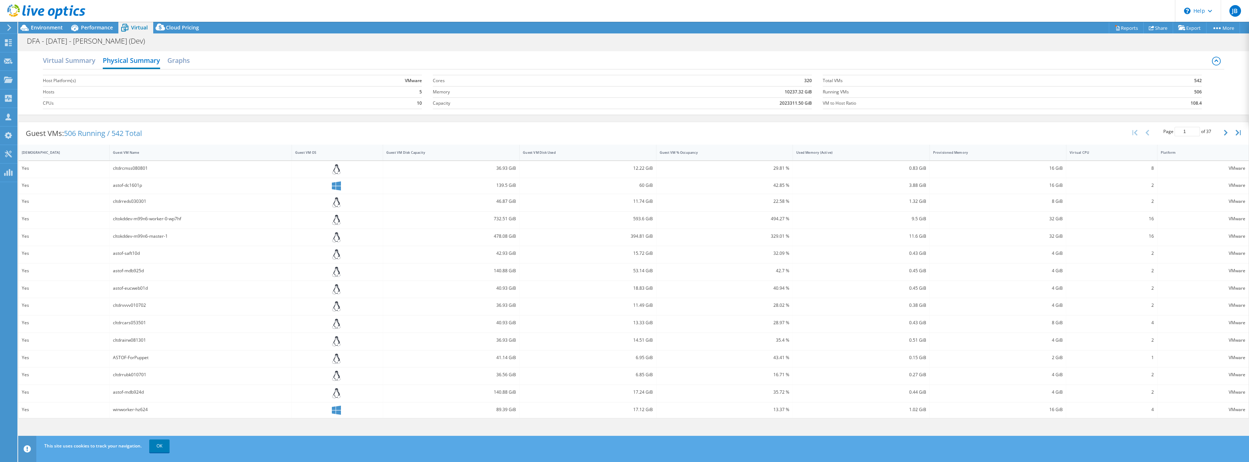
drag, startPoint x: 50, startPoint y: 28, endPoint x: 133, endPoint y: 49, distance: 85.1
click at [50, 28] on span "Environment" at bounding box center [47, 27] width 32 height 7
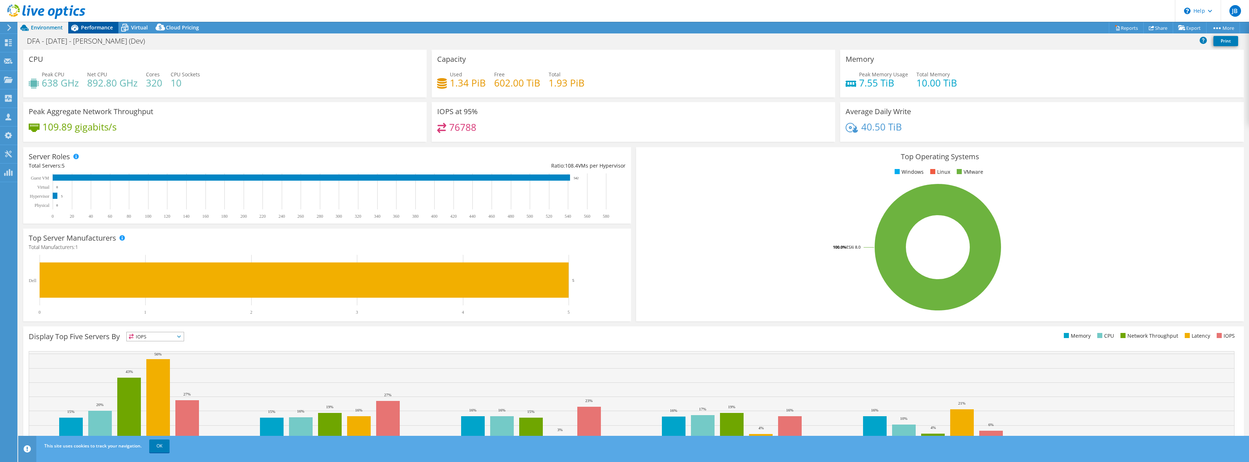
drag, startPoint x: 90, startPoint y: 29, endPoint x: 95, endPoint y: 29, distance: 4.7
click at [90, 29] on span "Performance" at bounding box center [97, 27] width 32 height 7
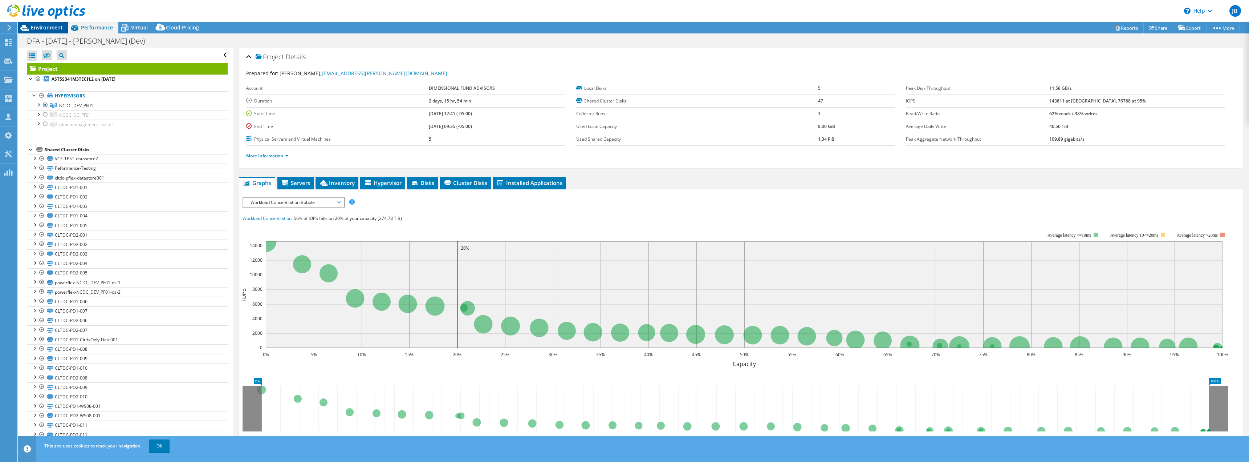
drag, startPoint x: 46, startPoint y: 29, endPoint x: 50, endPoint y: 32, distance: 4.9
click at [46, 29] on span "Environment" at bounding box center [47, 27] width 32 height 7
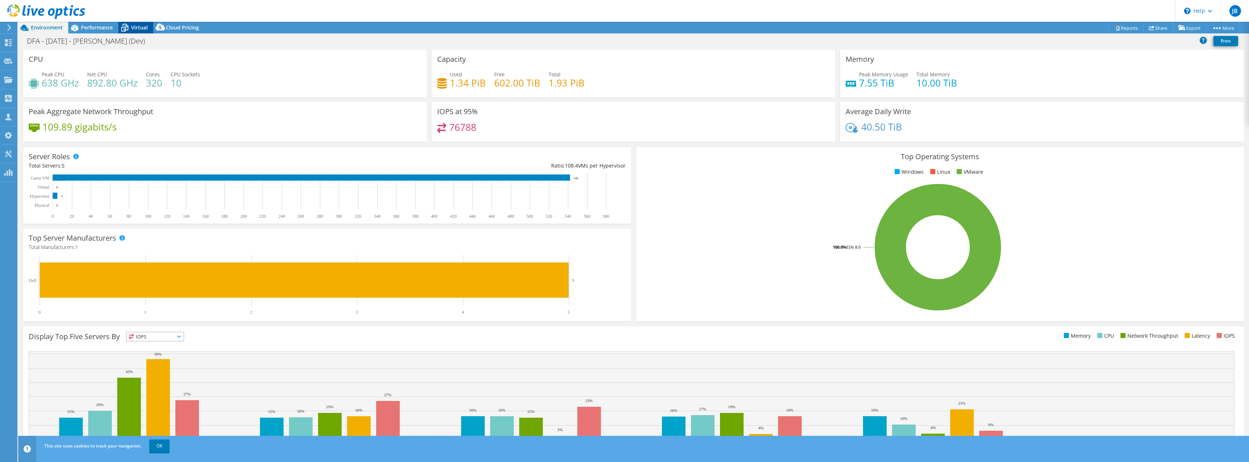
click at [141, 27] on span "Virtual" at bounding box center [139, 27] width 17 height 7
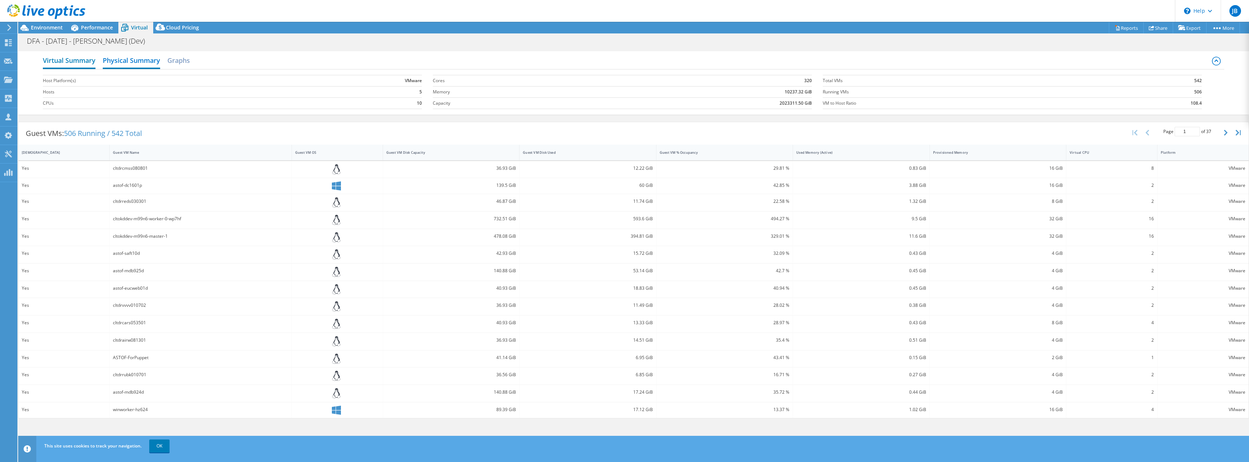
click at [77, 58] on h2 "Virtual Summary" at bounding box center [69, 61] width 53 height 16
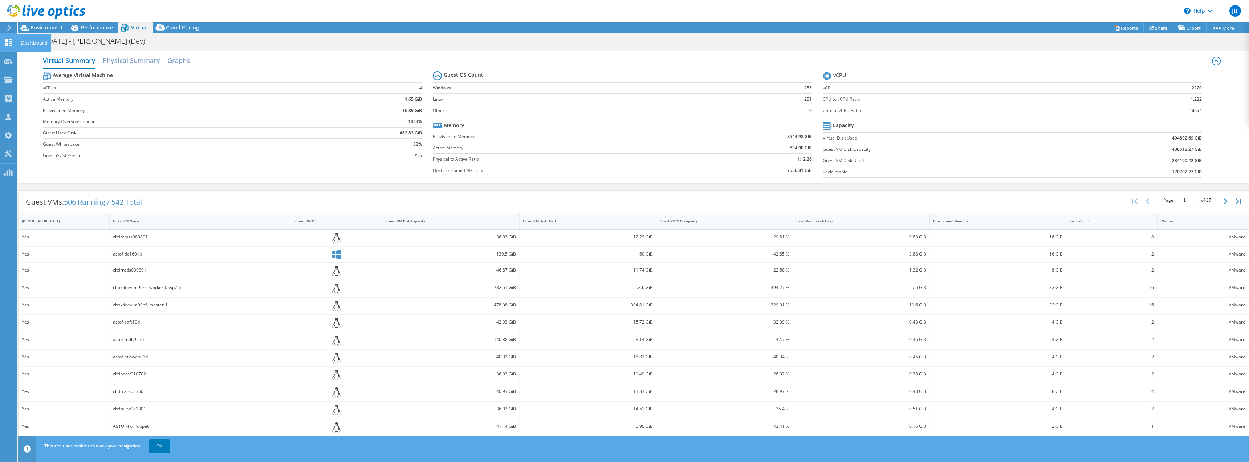
click at [7, 47] on div at bounding box center [8, 44] width 9 height 8
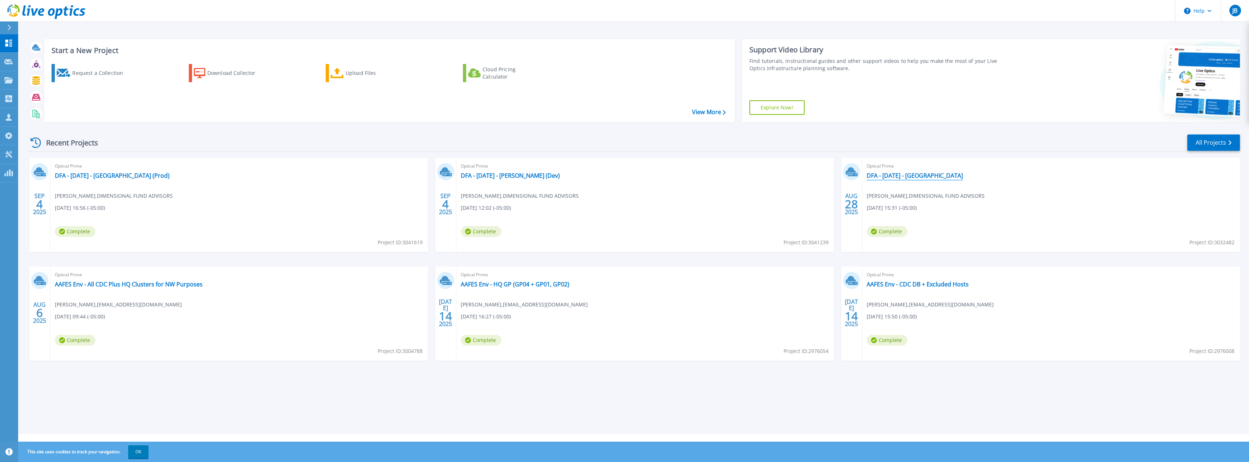
click at [920, 176] on link "DFA - [DATE] - [GEOGRAPHIC_DATA]" at bounding box center [915, 175] width 96 height 7
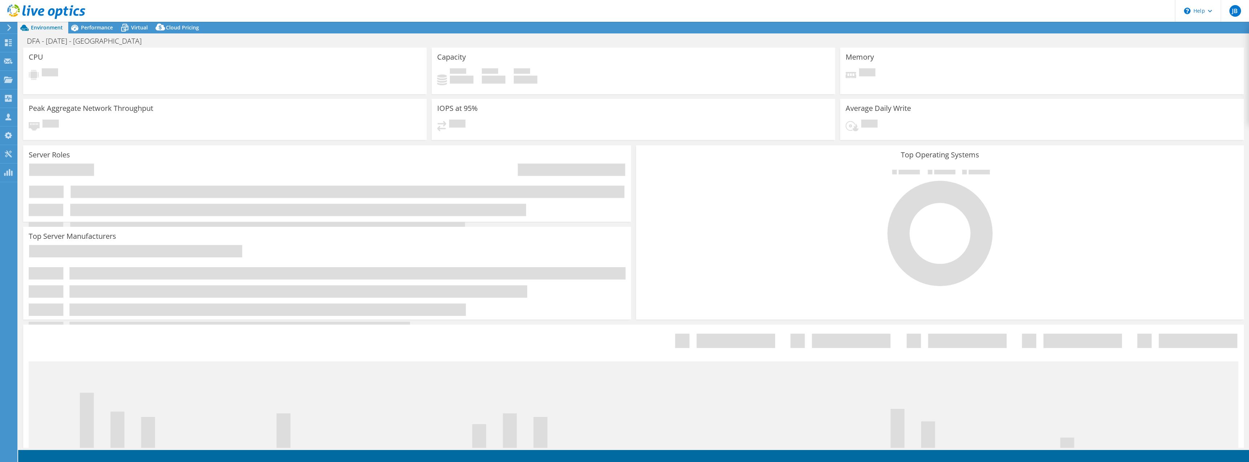
select select "USD"
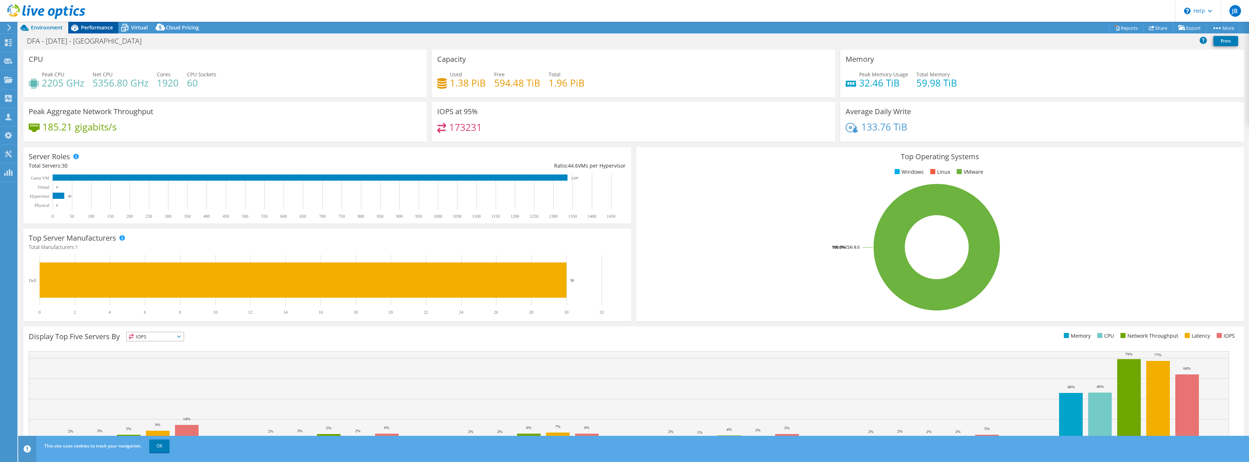
click at [105, 27] on span "Performance" at bounding box center [97, 27] width 32 height 7
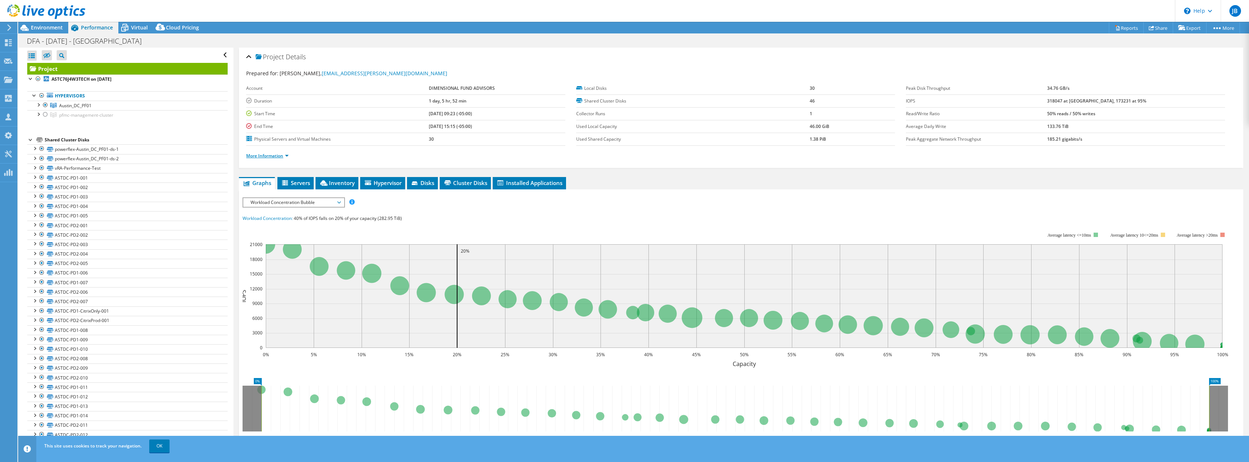
click at [281, 157] on link "More Information" at bounding box center [267, 156] width 42 height 6
